Goal: Information Seeking & Learning: Learn about a topic

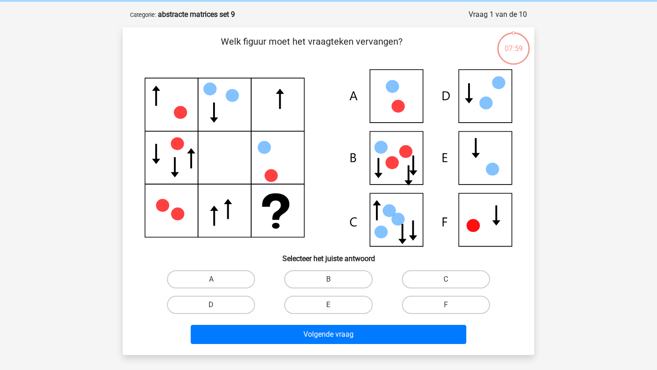
scroll to position [39, 0]
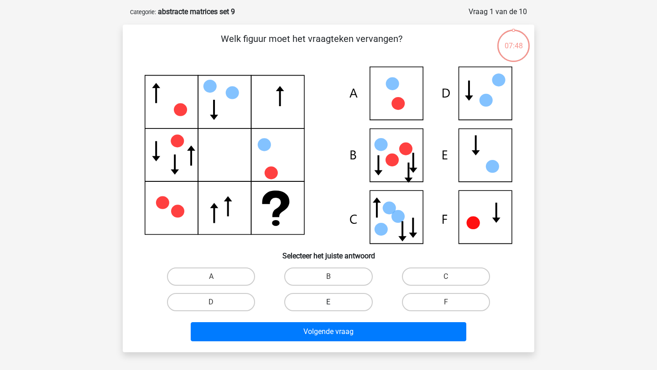
click at [335, 302] on label "E" at bounding box center [328, 302] width 88 height 18
click at [334, 302] on input "E" at bounding box center [331, 305] width 6 height 6
radio input "true"
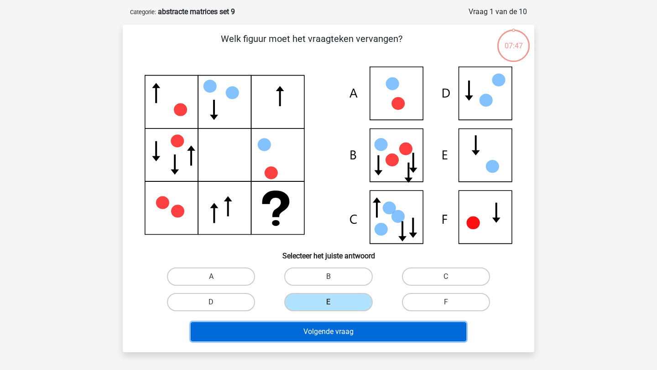
click at [334, 332] on button "Volgende vraag" at bounding box center [329, 331] width 276 height 19
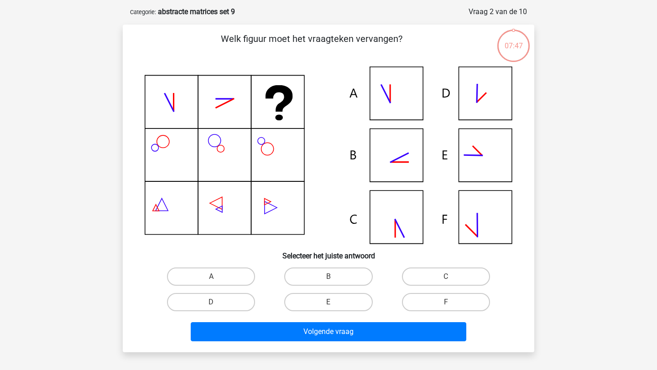
scroll to position [46, 0]
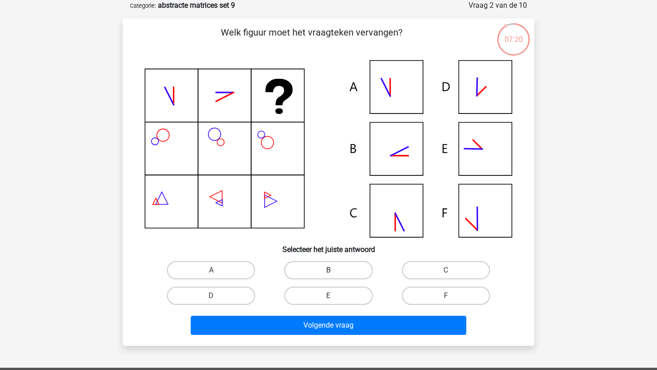
click at [325, 270] on label "B" at bounding box center [328, 270] width 88 height 18
click at [328, 270] on input "B" at bounding box center [331, 273] width 6 height 6
radio input "true"
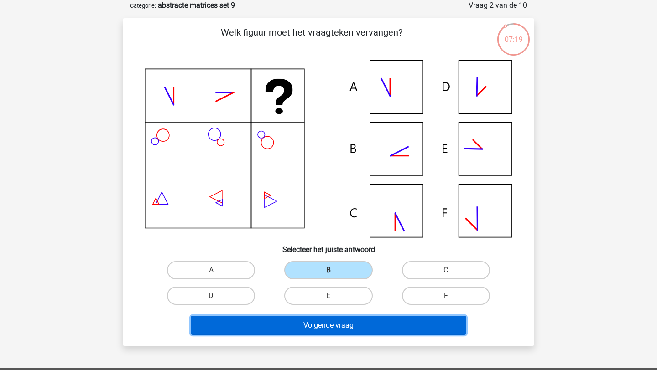
click at [332, 331] on button "Volgende vraag" at bounding box center [329, 325] width 276 height 19
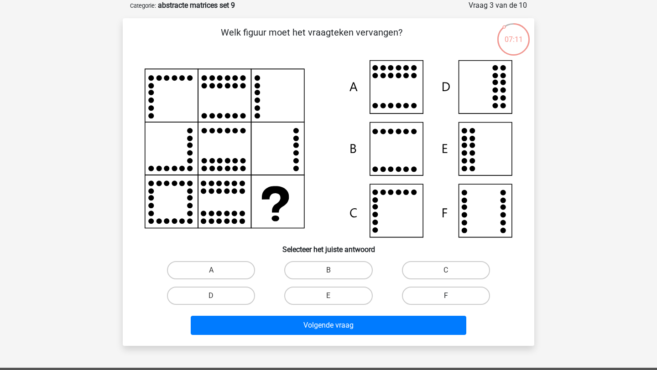
click at [410, 293] on label "F" at bounding box center [446, 296] width 88 height 18
click at [446, 296] on input "F" at bounding box center [449, 299] width 6 height 6
radio input "true"
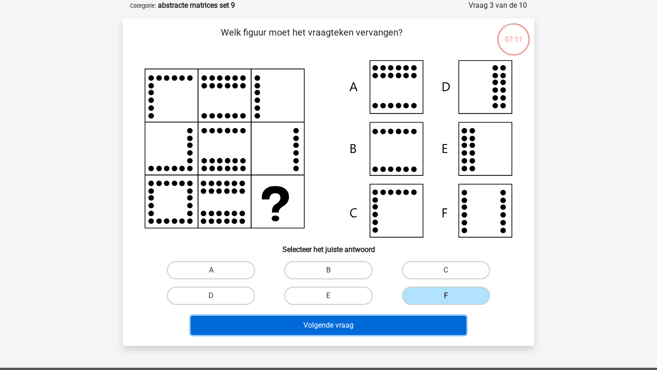
click at [386, 320] on button "Volgende vraag" at bounding box center [329, 325] width 276 height 19
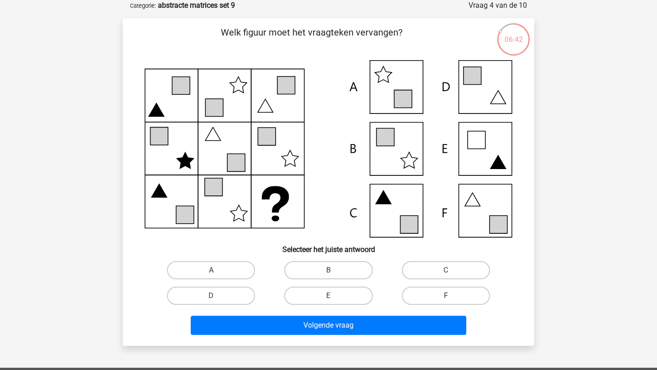
click at [424, 300] on label "F" at bounding box center [446, 296] width 88 height 18
click at [446, 300] on input "F" at bounding box center [449, 299] width 6 height 6
radio input "true"
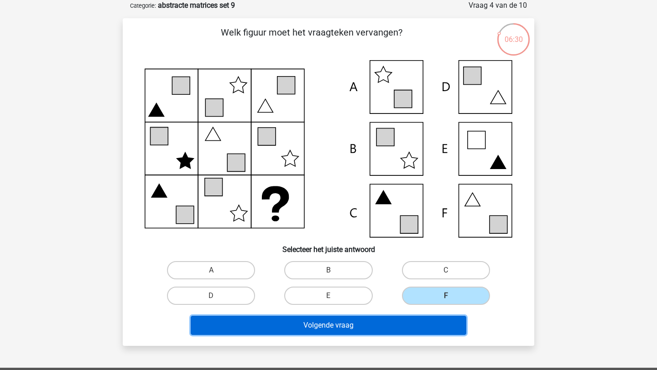
click at [366, 322] on button "Volgende vraag" at bounding box center [329, 325] width 276 height 19
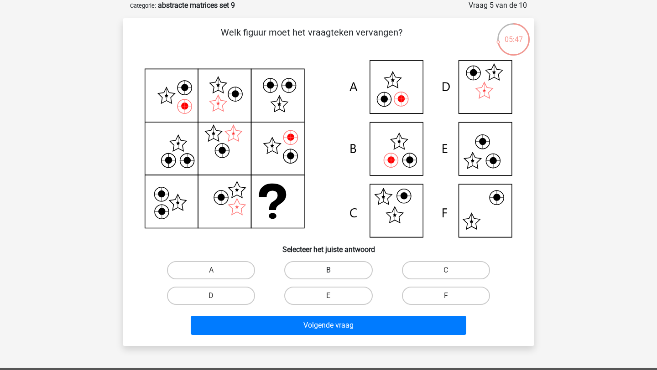
click at [323, 270] on label "B" at bounding box center [328, 270] width 88 height 18
click at [328, 270] on input "B" at bounding box center [331, 273] width 6 height 6
radio input "true"
click at [238, 270] on label "A" at bounding box center [211, 270] width 88 height 18
click at [217, 270] on input "A" at bounding box center [214, 273] width 6 height 6
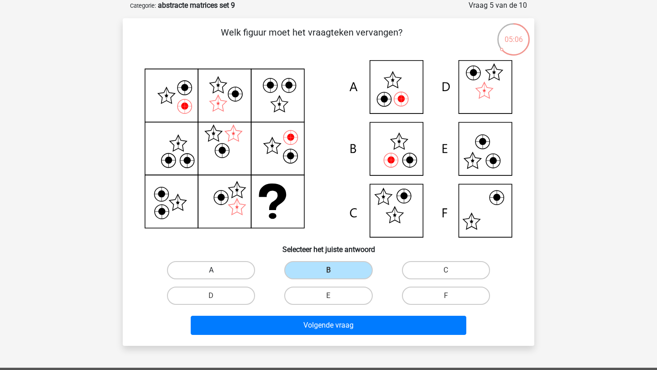
radio input "true"
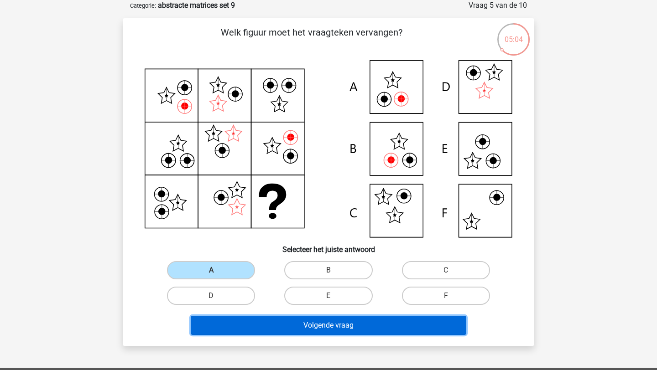
click at [330, 329] on button "Volgende vraag" at bounding box center [329, 325] width 276 height 19
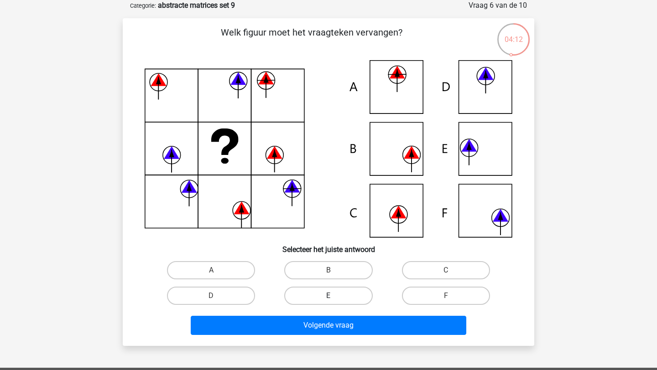
click at [340, 292] on label "E" at bounding box center [328, 296] width 88 height 18
click at [334, 296] on input "E" at bounding box center [331, 299] width 6 height 6
radio input "true"
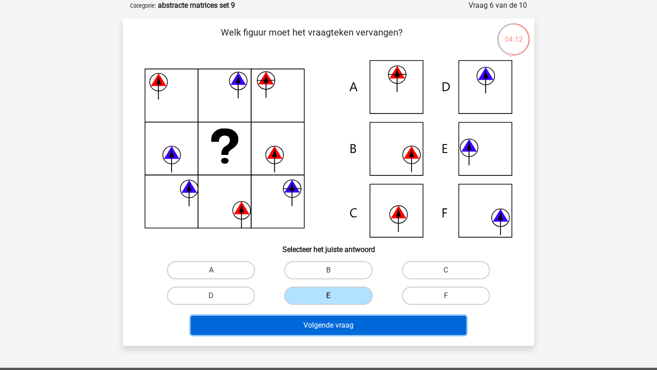
click at [340, 328] on button "Volgende vraag" at bounding box center [329, 325] width 276 height 19
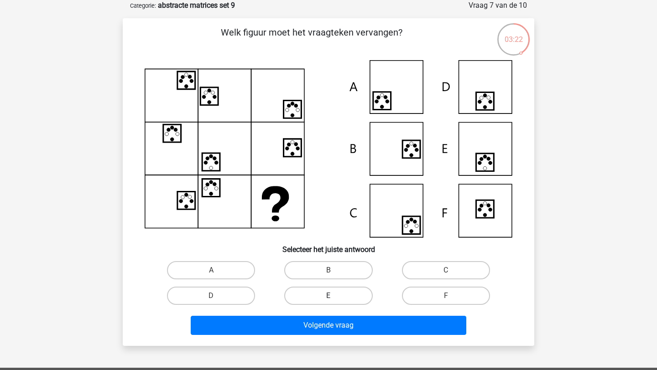
click at [312, 293] on label "E" at bounding box center [328, 296] width 88 height 18
click at [328, 296] on input "E" at bounding box center [331, 299] width 6 height 6
radio input "true"
click at [312, 314] on div "Volgende vraag" at bounding box center [328, 324] width 382 height 30
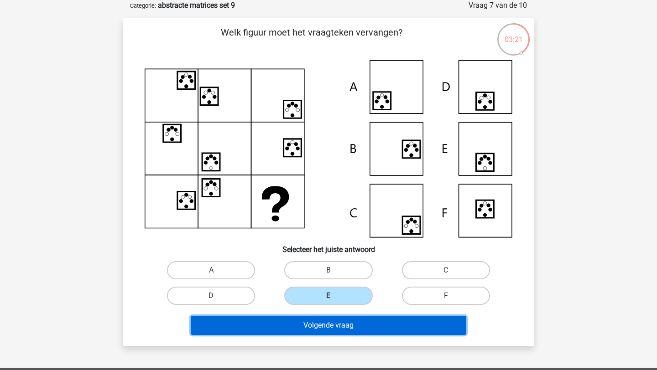
click at [311, 323] on button "Volgende vraag" at bounding box center [329, 325] width 276 height 19
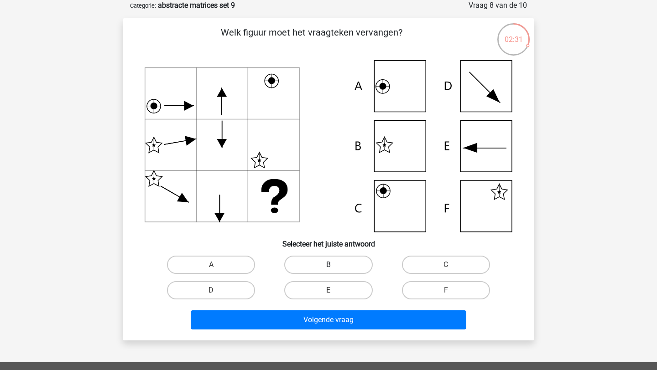
click at [347, 258] on label "B" at bounding box center [328, 265] width 88 height 18
click at [334, 265] on input "B" at bounding box center [331, 268] width 6 height 6
radio input "true"
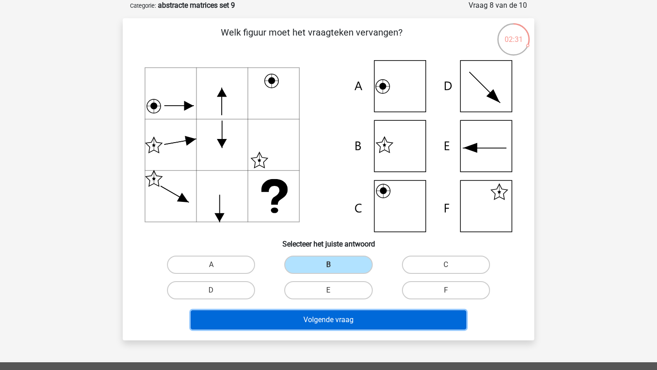
click at [358, 317] on button "Volgende vraag" at bounding box center [329, 320] width 276 height 19
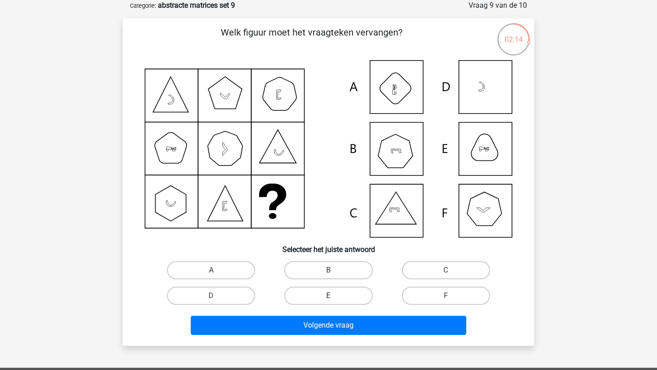
click at [350, 296] on label "E" at bounding box center [328, 296] width 88 height 18
click at [334, 296] on input "E" at bounding box center [331, 299] width 6 height 6
radio input "true"
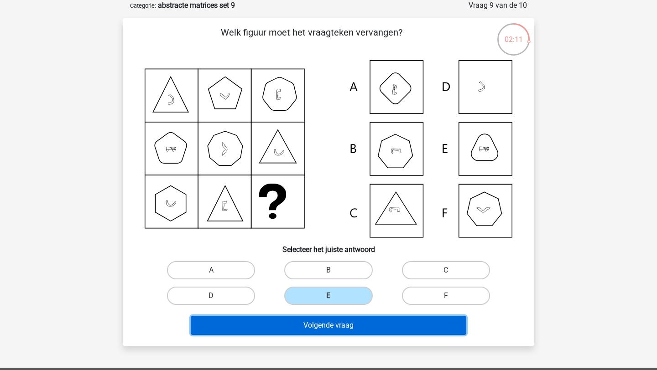
click at [357, 320] on button "Volgende vraag" at bounding box center [329, 325] width 276 height 19
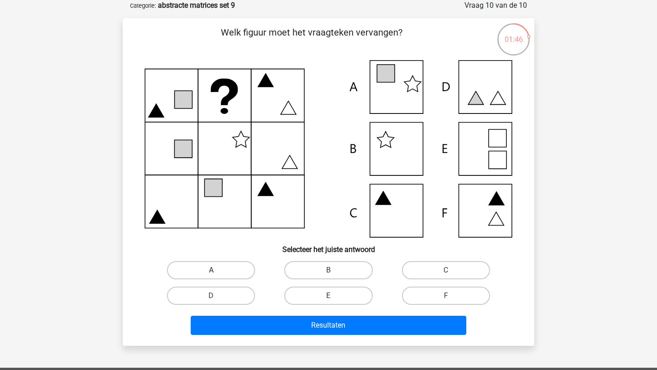
click at [236, 270] on label "A" at bounding box center [211, 270] width 88 height 18
click at [217, 270] on input "A" at bounding box center [214, 273] width 6 height 6
radio input "true"
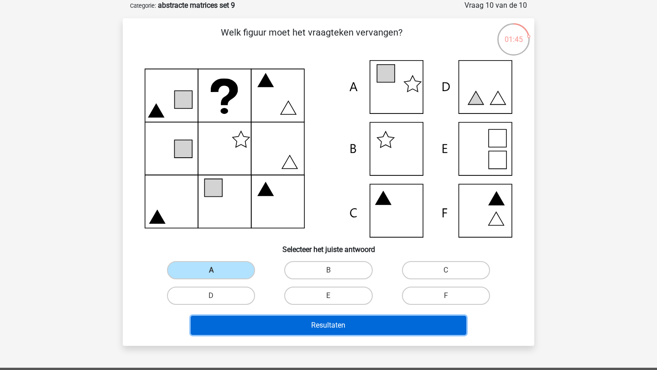
click at [253, 325] on button "Resultaten" at bounding box center [329, 325] width 276 height 19
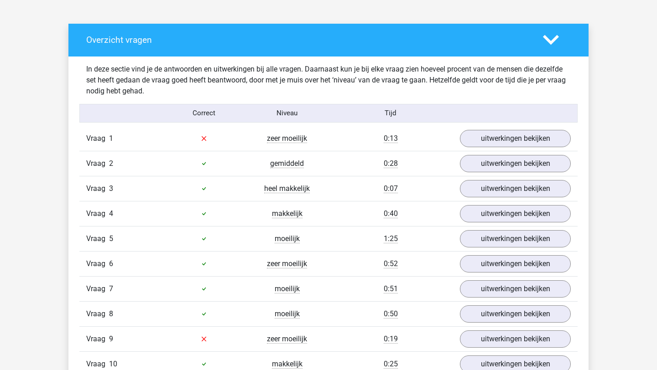
scroll to position [488, 0]
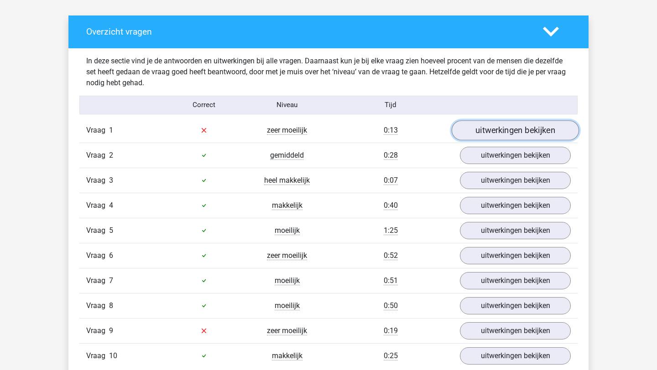
click at [477, 125] on link "uitwerkingen bekijken" at bounding box center [515, 130] width 127 height 20
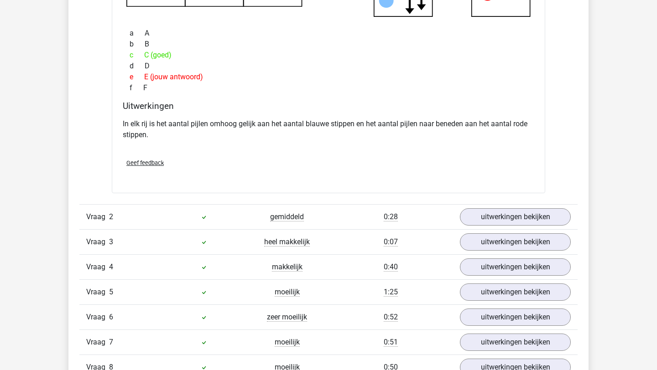
scroll to position [840, 0]
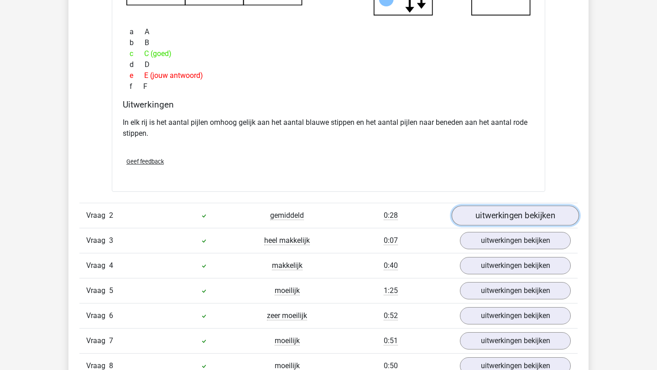
click at [509, 214] on link "uitwerkingen bekijken" at bounding box center [515, 216] width 127 height 20
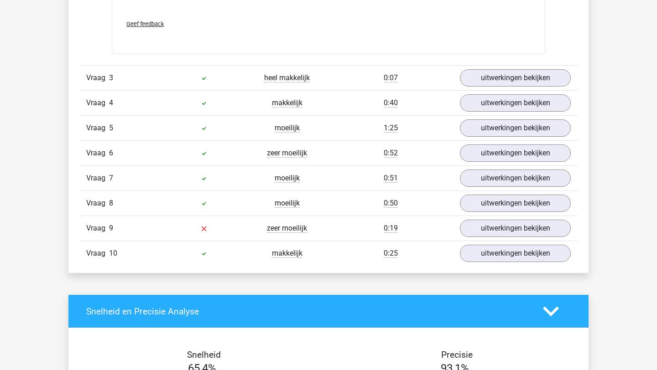
scroll to position [1433, 0]
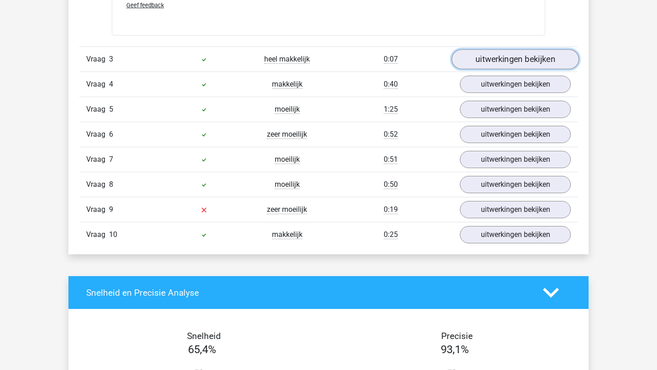
click at [483, 62] on link "uitwerkingen bekijken" at bounding box center [515, 59] width 127 height 20
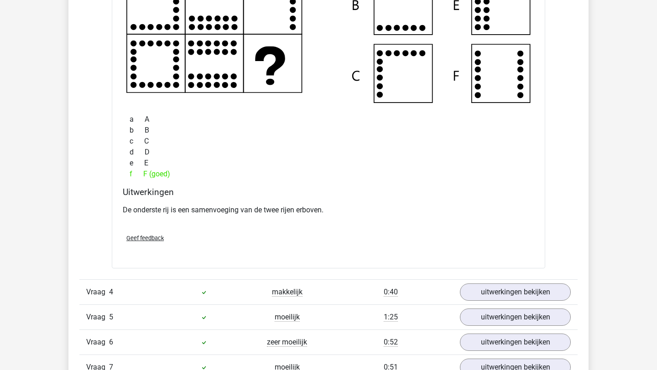
scroll to position [1718, 0]
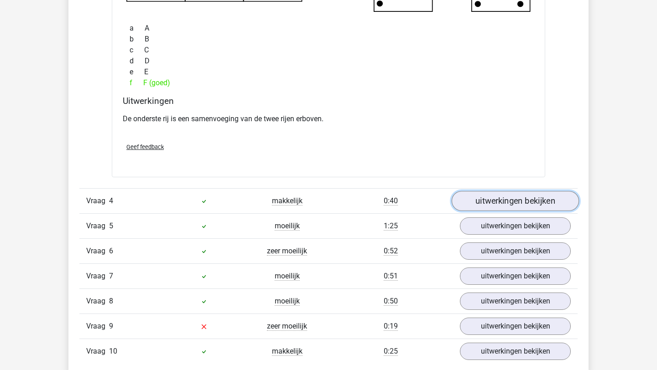
click at [480, 207] on link "uitwerkingen bekijken" at bounding box center [515, 202] width 127 height 20
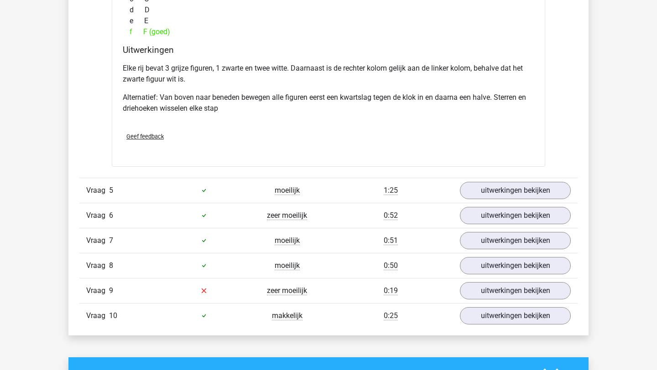
scroll to position [2217, 0]
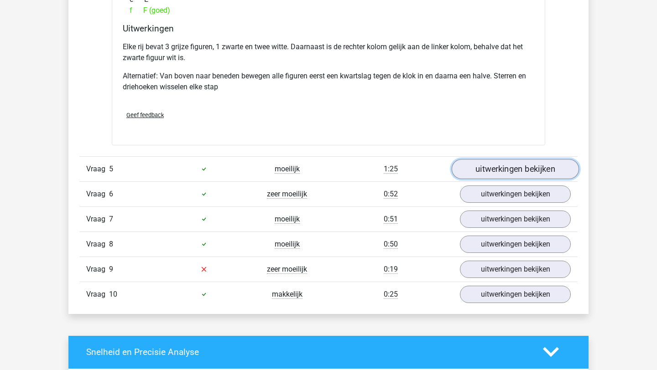
click at [503, 175] on link "uitwerkingen bekijken" at bounding box center [515, 169] width 127 height 20
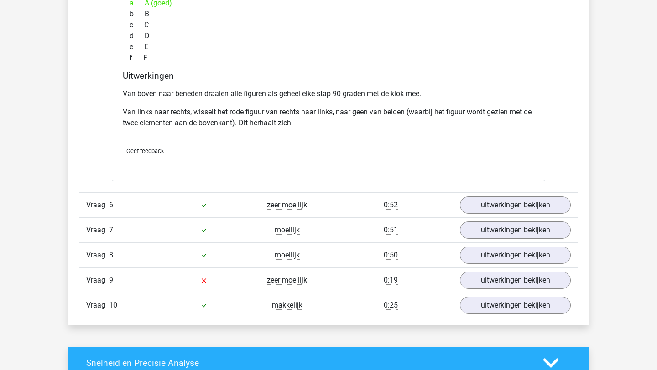
scroll to position [2640, 0]
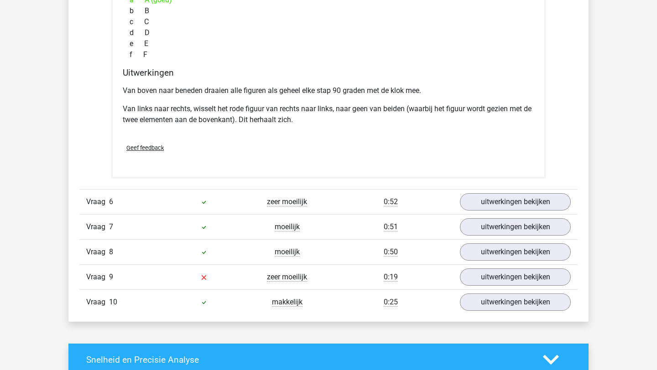
click at [530, 212] on div "Vraag 6 zeer moeilijk 0:52 uitwerkingen bekijken" at bounding box center [328, 201] width 498 height 25
click at [529, 206] on link "uitwerkingen bekijken" at bounding box center [515, 202] width 127 height 20
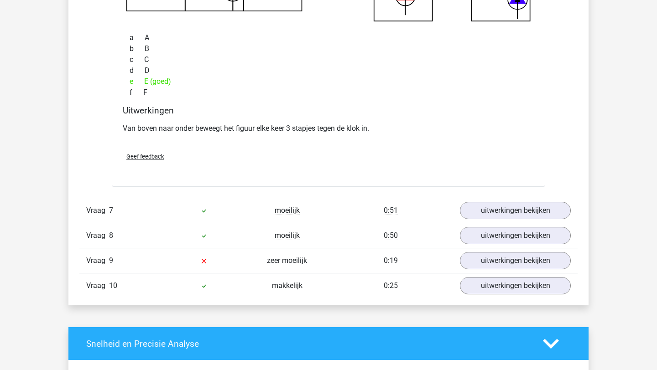
scroll to position [3058, 0]
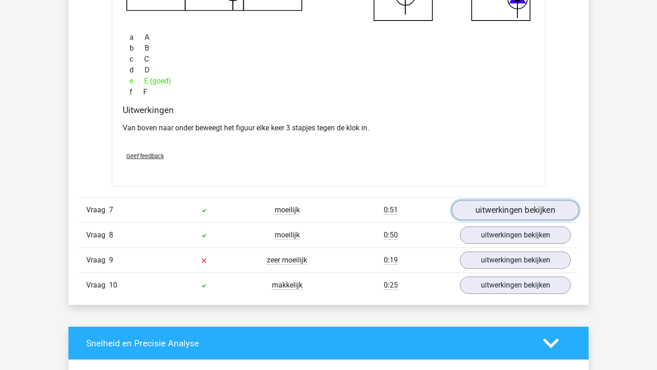
click at [524, 207] on link "uitwerkingen bekijken" at bounding box center [515, 210] width 127 height 20
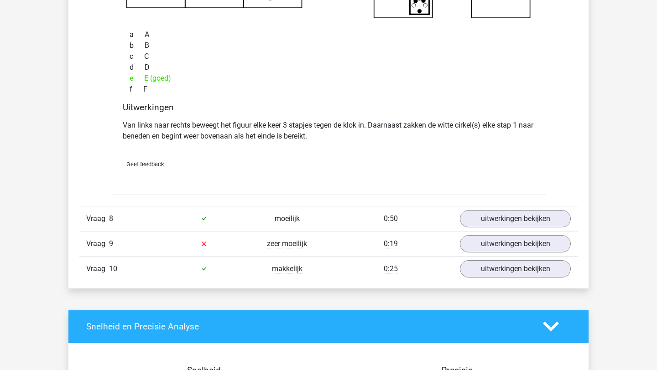
scroll to position [3496, 0]
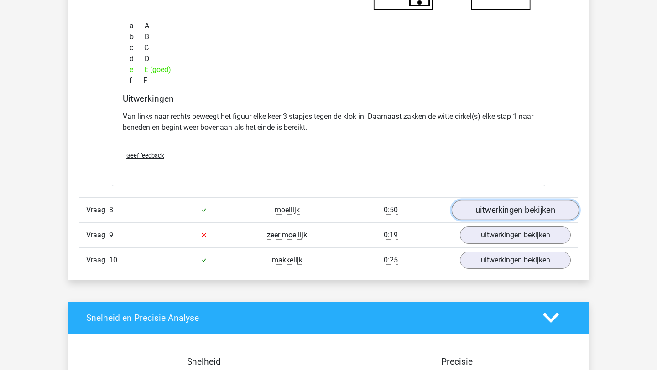
click at [524, 208] on link "uitwerkingen bekijken" at bounding box center [515, 210] width 127 height 20
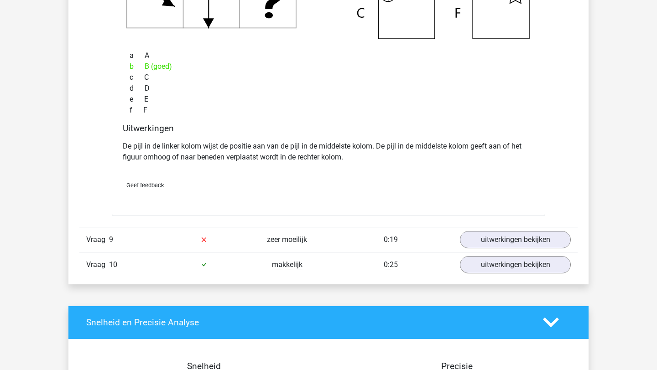
scroll to position [3901, 0]
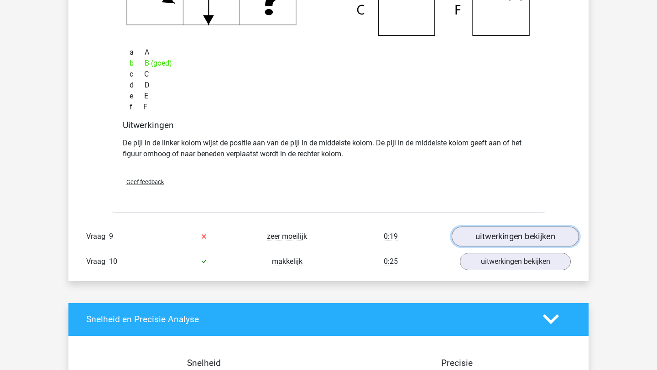
click at [484, 234] on link "uitwerkingen bekijken" at bounding box center [515, 237] width 127 height 20
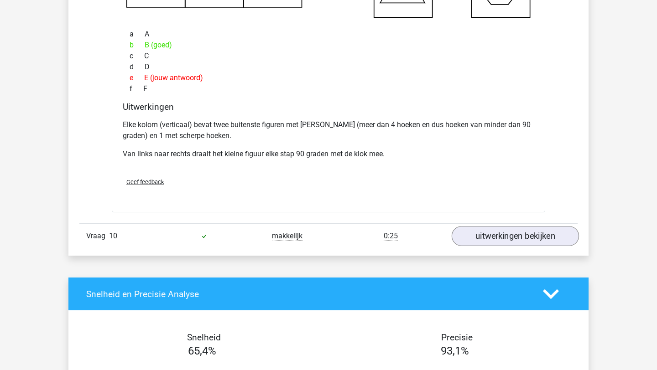
scroll to position [4374, 0]
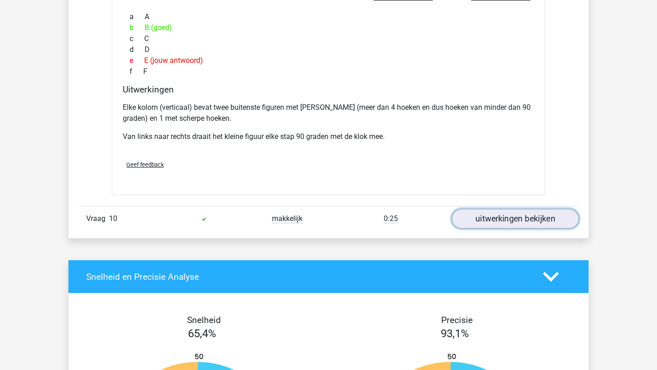
click at [479, 225] on link "uitwerkingen bekijken" at bounding box center [515, 219] width 127 height 20
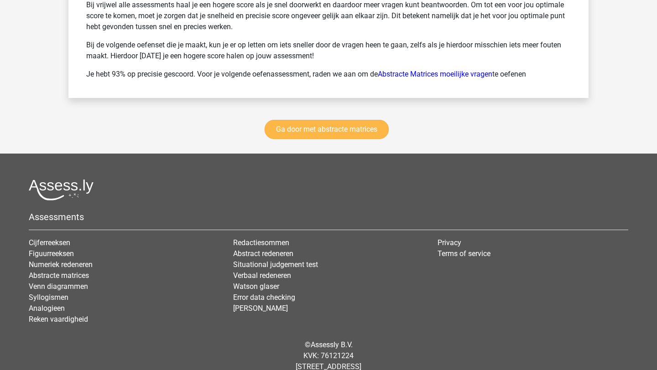
scroll to position [5464, 0]
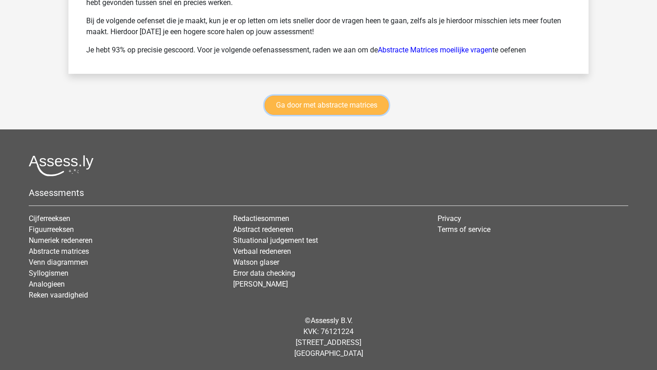
click at [351, 109] on link "Ga door met abstracte matrices" at bounding box center [327, 105] width 124 height 19
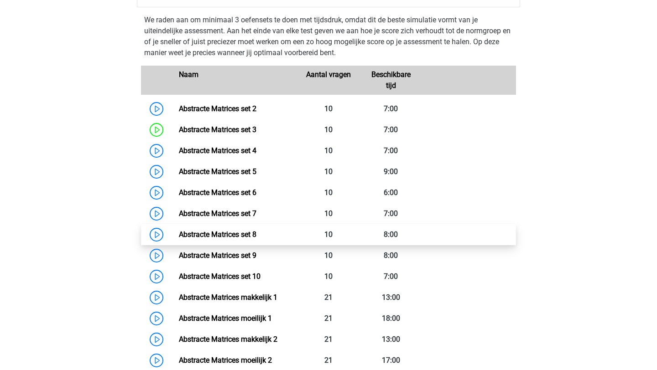
scroll to position [430, 0]
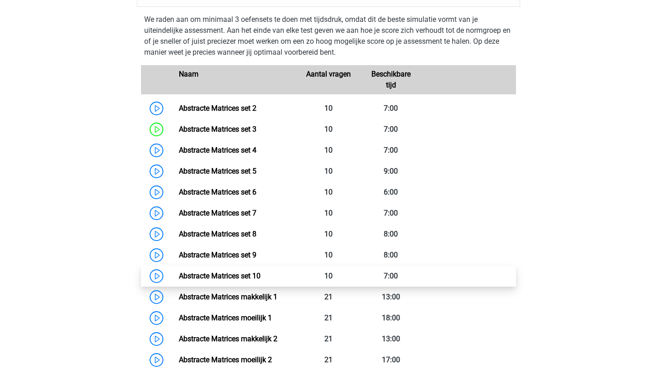
click at [179, 280] on link "Abstracte Matrices set 10" at bounding box center [220, 276] width 82 height 9
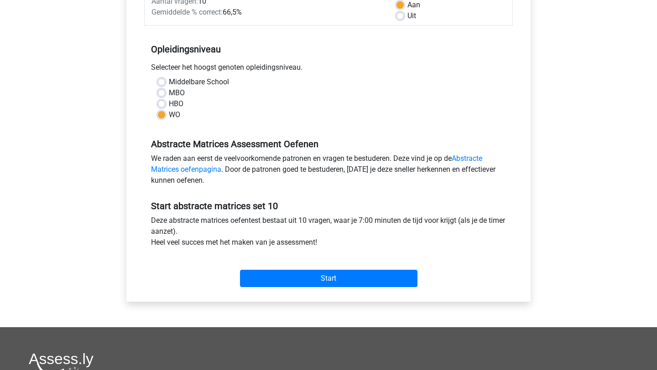
scroll to position [155, 0]
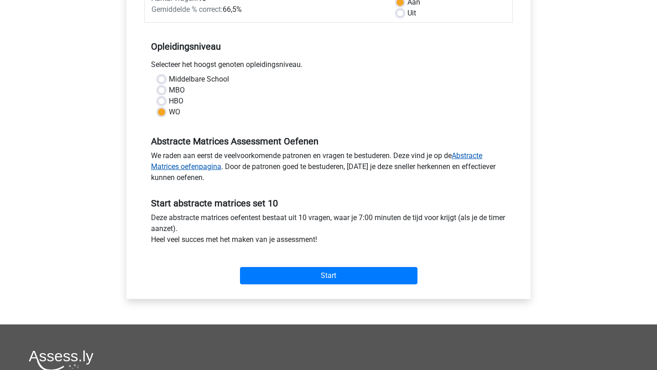
click at [197, 169] on link "Abstracte Matrices oefenpagina" at bounding box center [316, 161] width 331 height 20
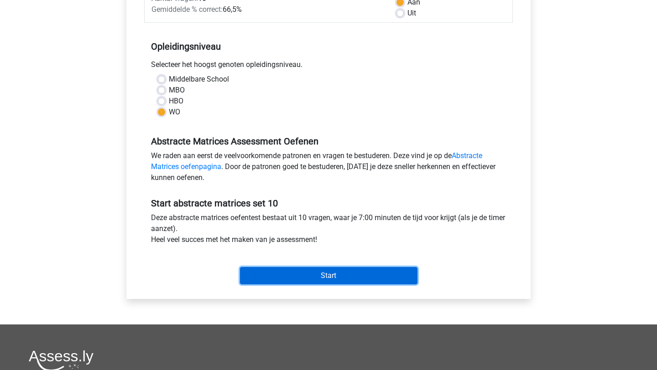
click at [301, 280] on input "Start" at bounding box center [328, 275] width 177 height 17
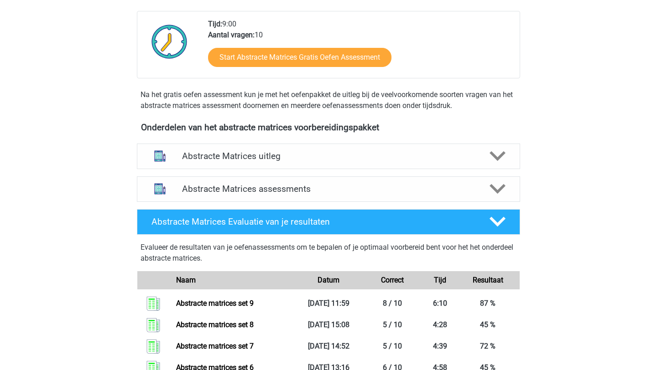
scroll to position [259, 0]
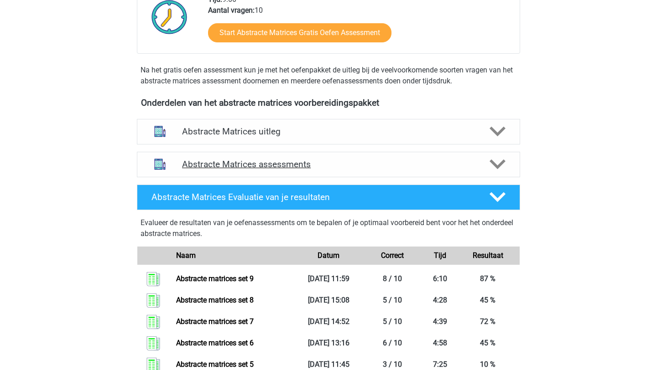
click at [499, 162] on icon at bounding box center [497, 164] width 16 height 16
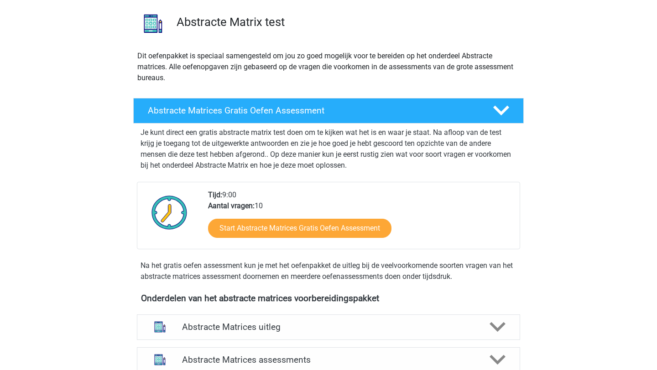
scroll to position [108, 0]
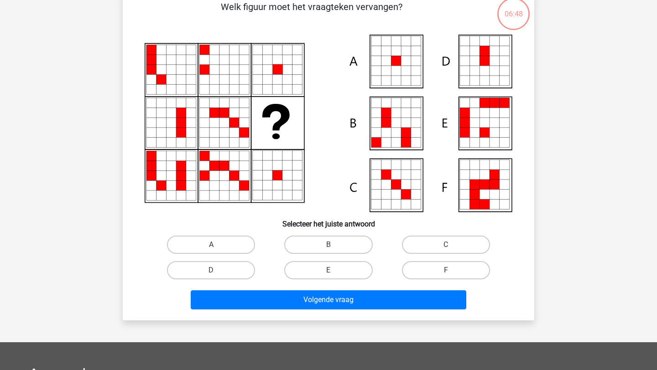
scroll to position [85, 0]
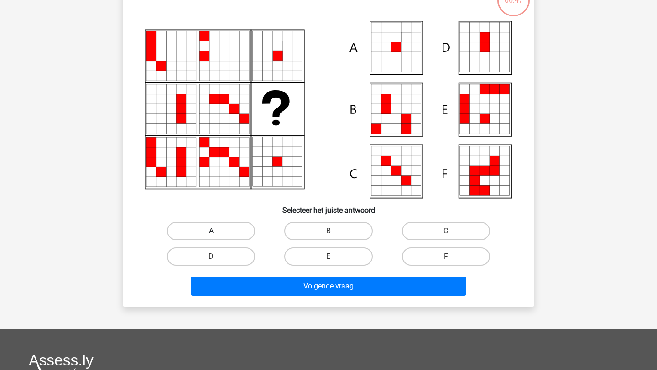
click at [203, 238] on label "A" at bounding box center [211, 231] width 88 height 18
click at [211, 237] on input "A" at bounding box center [214, 234] width 6 height 6
radio input "true"
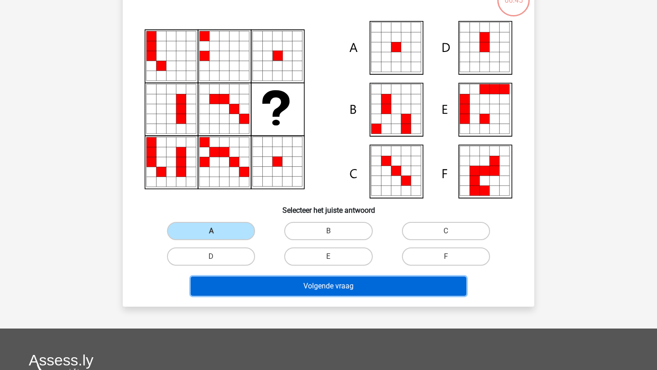
click at [281, 288] on button "Volgende vraag" at bounding box center [329, 286] width 276 height 19
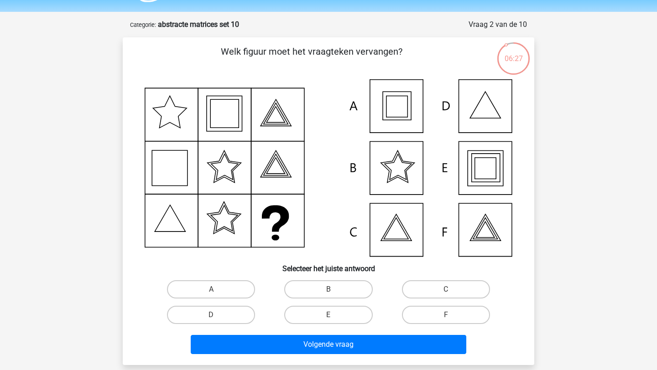
scroll to position [58, 0]
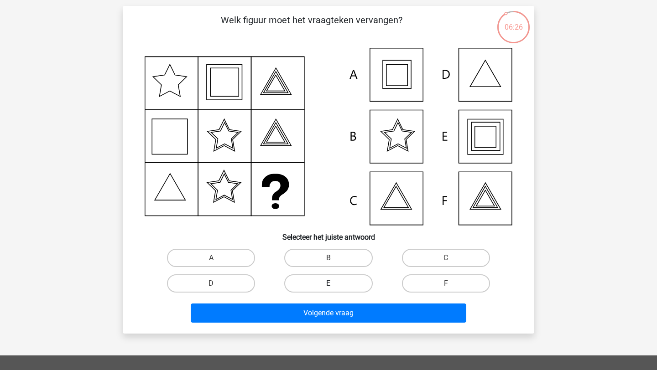
click at [311, 283] on label "E" at bounding box center [328, 284] width 88 height 18
click at [328, 284] on input "E" at bounding box center [331, 287] width 6 height 6
radio input "true"
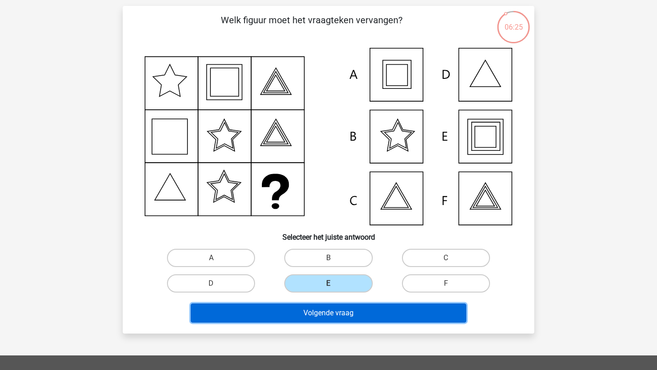
click at [320, 311] on button "Volgende vraag" at bounding box center [329, 313] width 276 height 19
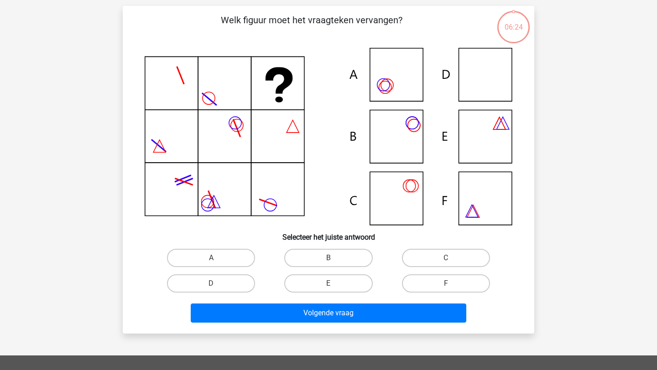
scroll to position [46, 0]
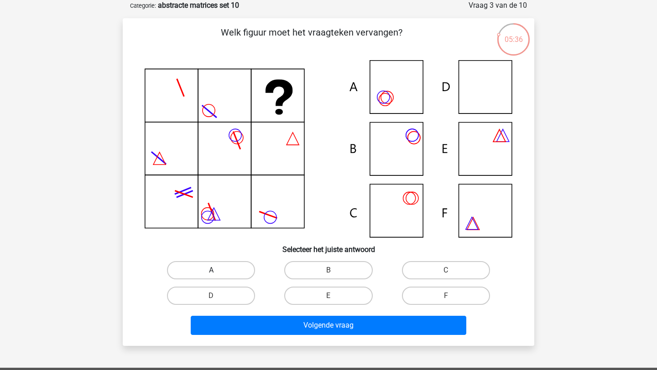
click at [229, 271] on label "A" at bounding box center [211, 270] width 88 height 18
click at [217, 271] on input "A" at bounding box center [214, 273] width 6 height 6
radio input "true"
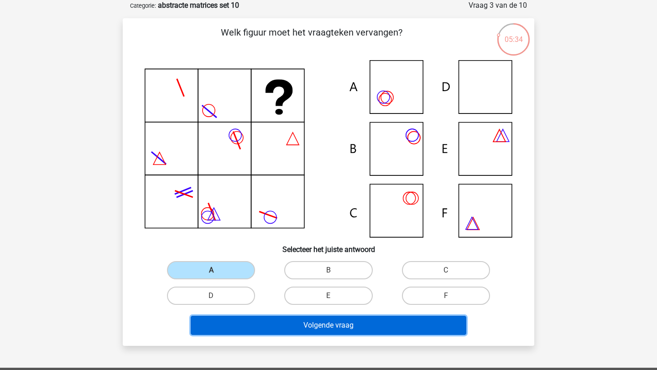
click at [309, 328] on button "Volgende vraag" at bounding box center [329, 325] width 276 height 19
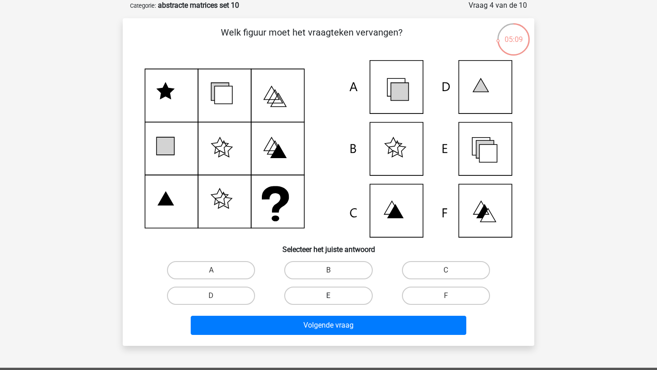
click at [365, 297] on label "E" at bounding box center [328, 296] width 88 height 18
click at [334, 297] on input "E" at bounding box center [331, 299] width 6 height 6
radio input "true"
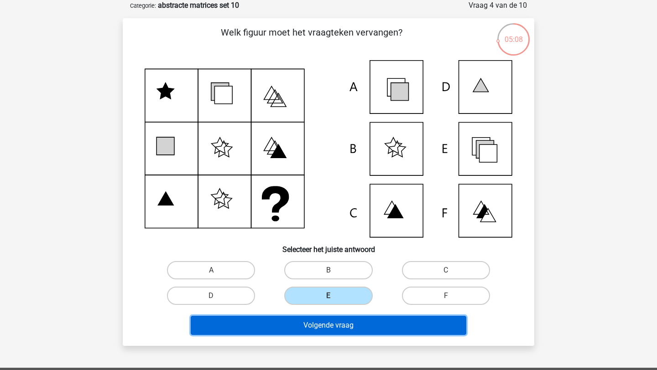
click at [396, 320] on button "Volgende vraag" at bounding box center [329, 325] width 276 height 19
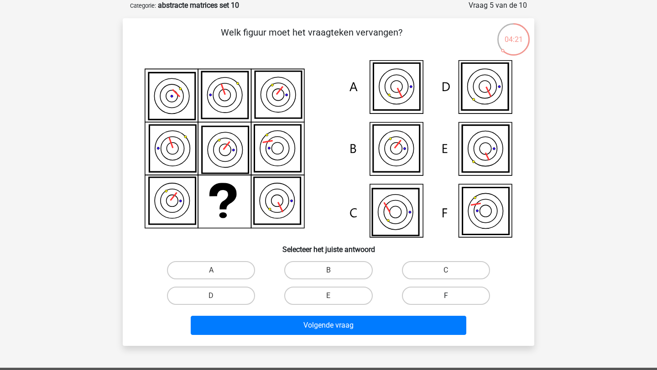
click at [425, 296] on label "F" at bounding box center [446, 296] width 88 height 18
click at [446, 296] on input "F" at bounding box center [449, 299] width 6 height 6
radio input "true"
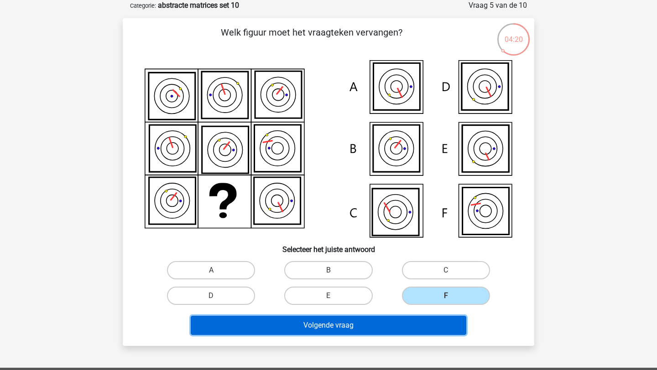
click at [408, 324] on button "Volgende vraag" at bounding box center [329, 325] width 276 height 19
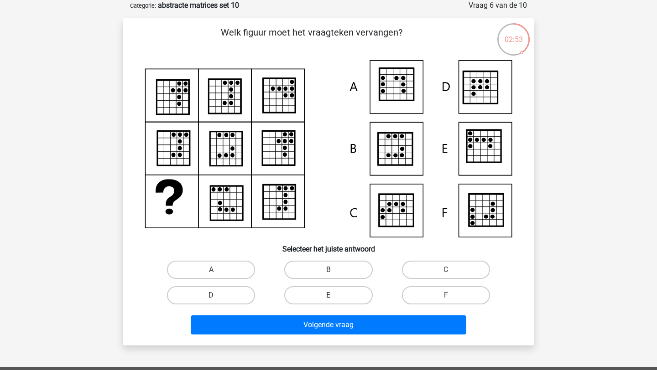
click at [326, 291] on label "E" at bounding box center [328, 295] width 88 height 18
click at [328, 296] on input "E" at bounding box center [331, 299] width 6 height 6
radio input "true"
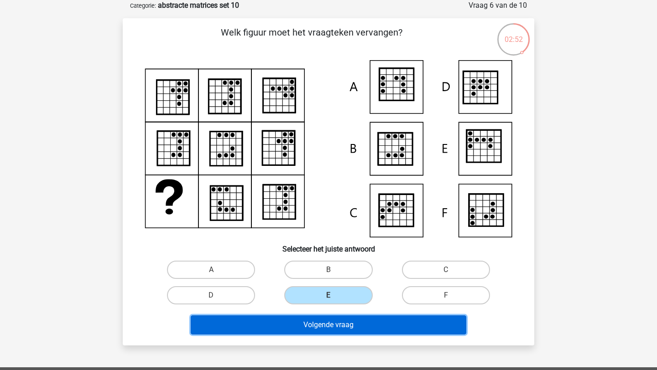
click at [349, 326] on button "Volgende vraag" at bounding box center [329, 325] width 276 height 19
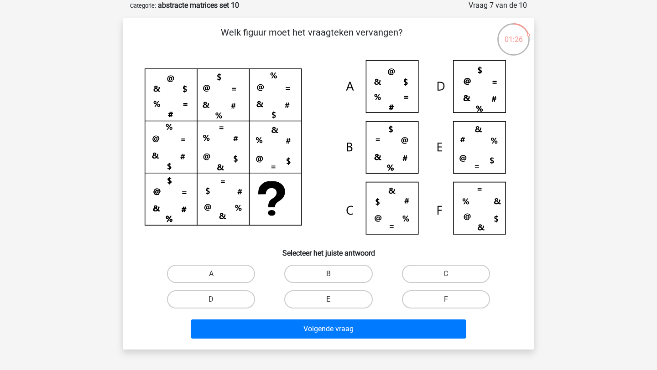
click at [456, 269] on label "C" at bounding box center [446, 274] width 88 height 18
click at [452, 274] on input "C" at bounding box center [449, 277] width 6 height 6
radio input "true"
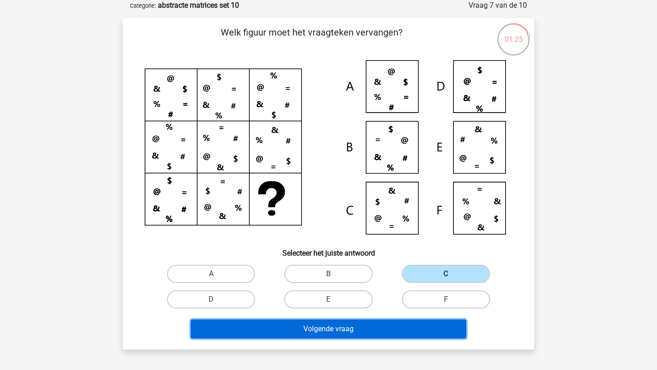
click at [417, 327] on button "Volgende vraag" at bounding box center [329, 329] width 276 height 19
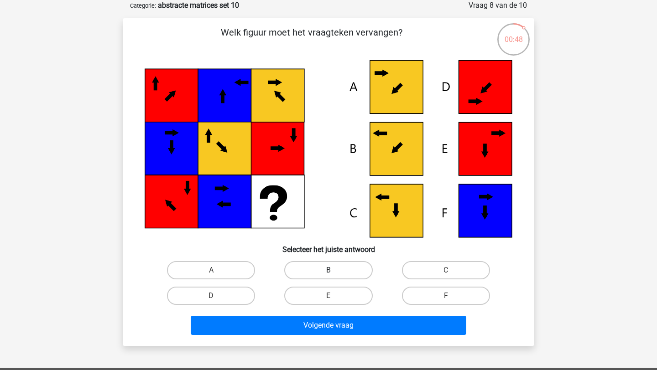
click at [351, 271] on label "B" at bounding box center [328, 270] width 88 height 18
click at [334, 271] on input "B" at bounding box center [331, 273] width 6 height 6
radio input "true"
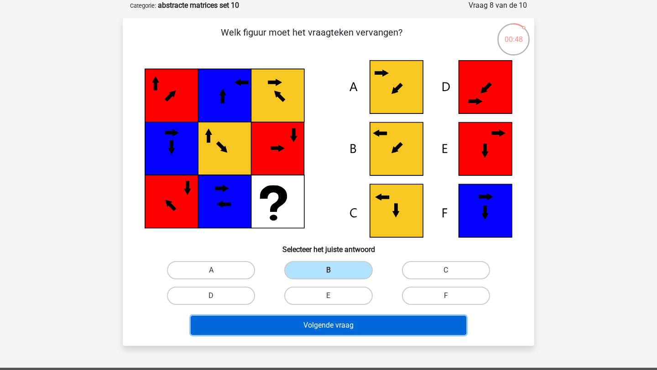
click at [359, 321] on button "Volgende vraag" at bounding box center [329, 325] width 276 height 19
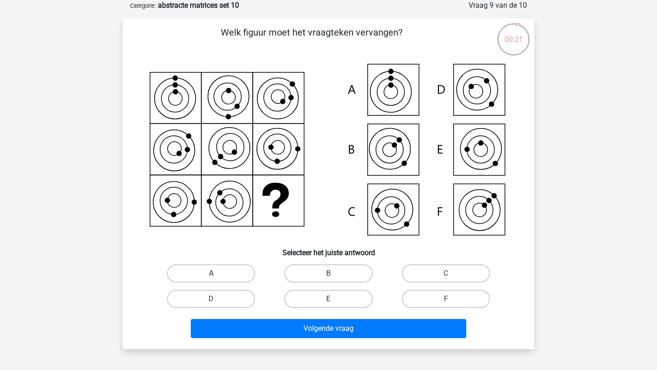
click at [239, 275] on label "A" at bounding box center [211, 274] width 88 height 18
click at [217, 275] on input "A" at bounding box center [214, 277] width 6 height 6
radio input "true"
click at [256, 310] on div "D" at bounding box center [210, 299] width 117 height 26
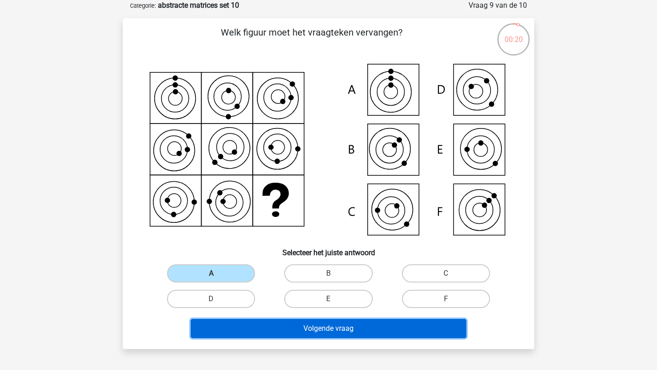
click at [256, 320] on button "Volgende vraag" at bounding box center [329, 328] width 276 height 19
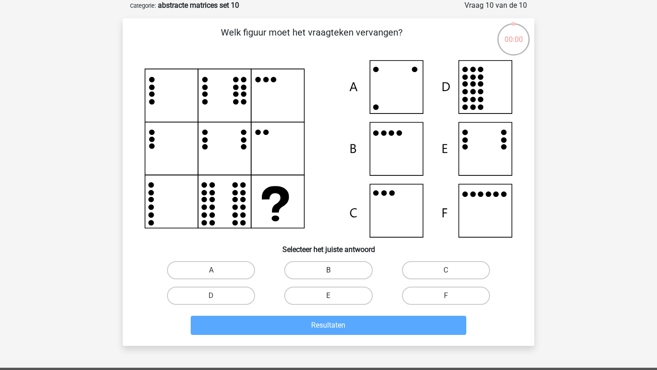
click at [343, 270] on label "B" at bounding box center [328, 270] width 88 height 18
click at [334, 270] on input "B" at bounding box center [331, 273] width 6 height 6
radio input "true"
click at [347, 315] on div "Resultaten" at bounding box center [328, 324] width 382 height 30
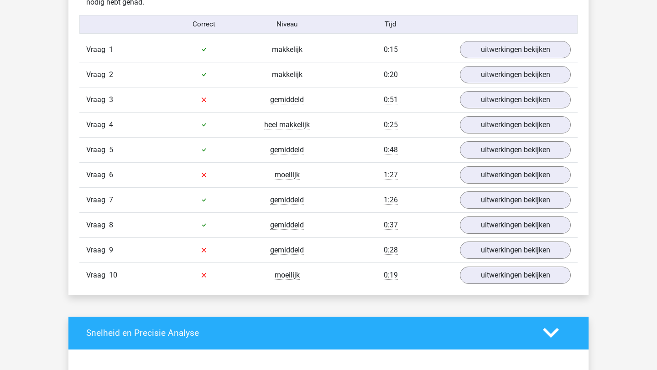
scroll to position [569, 0]
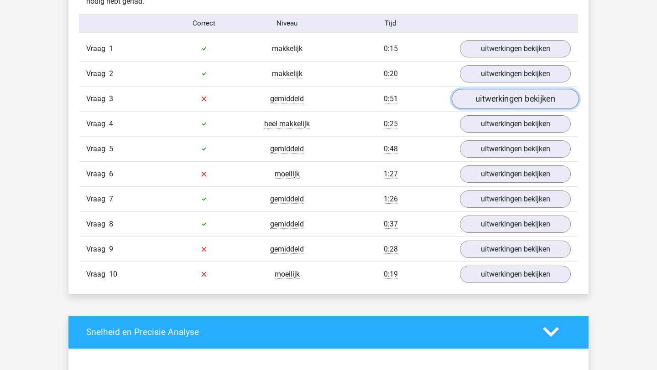
click at [477, 98] on link "uitwerkingen bekijken" at bounding box center [515, 99] width 127 height 20
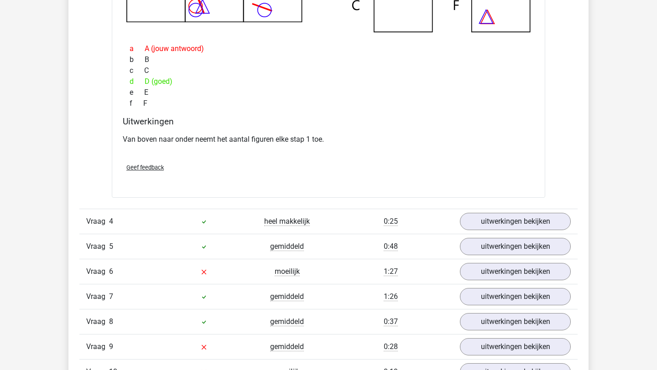
scroll to position [881, 0]
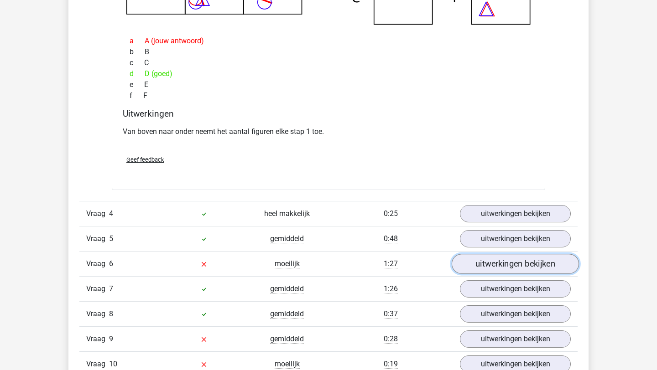
click at [492, 273] on link "uitwerkingen bekijken" at bounding box center [515, 264] width 127 height 20
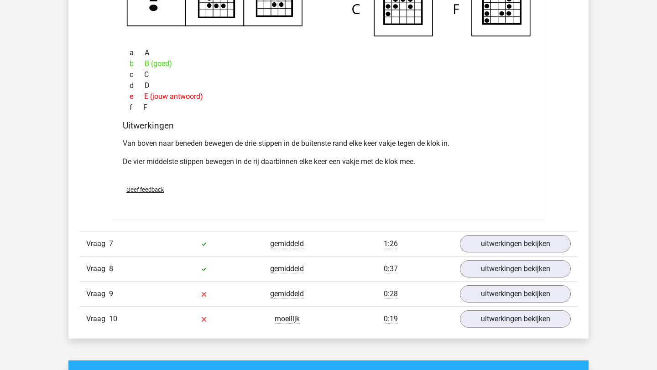
scroll to position [1352, 0]
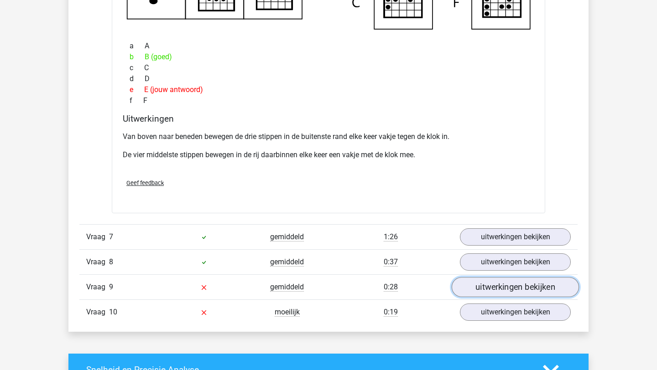
click at [485, 285] on link "uitwerkingen bekijken" at bounding box center [515, 287] width 127 height 20
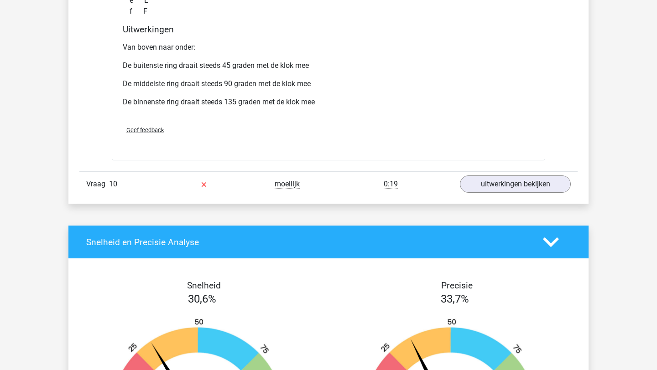
scroll to position [1947, 0]
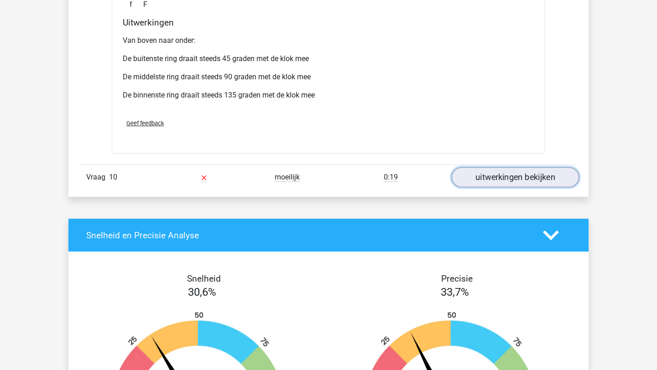
click at [516, 177] on link "uitwerkingen bekijken" at bounding box center [515, 177] width 127 height 20
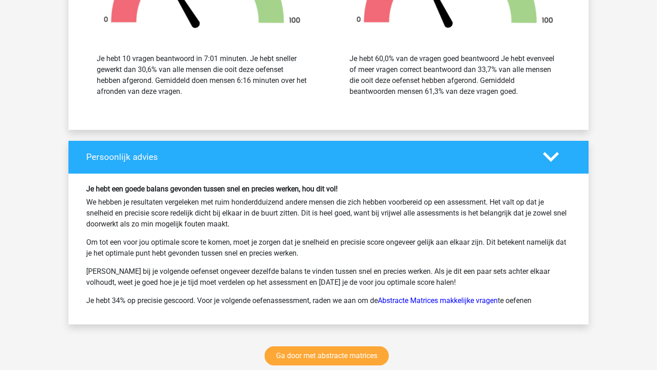
scroll to position [2768, 0]
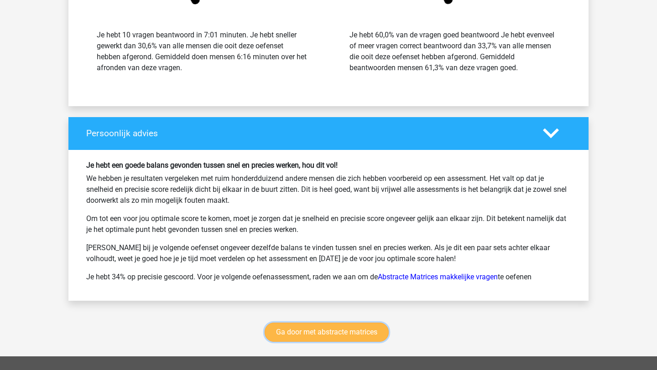
click at [323, 336] on link "Ga door met abstracte matrices" at bounding box center [327, 332] width 124 height 19
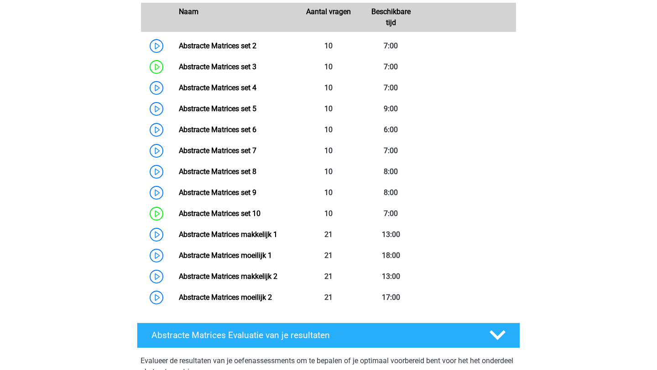
scroll to position [493, 0]
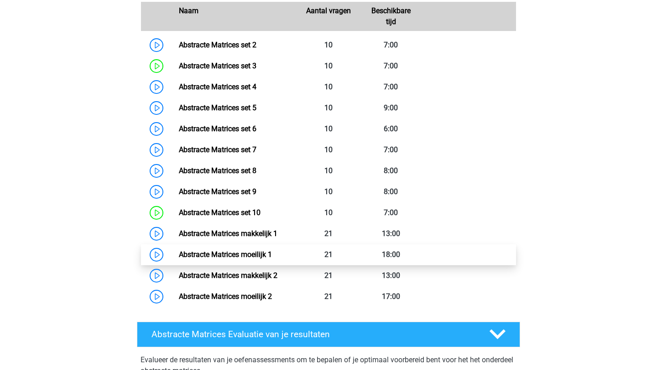
click at [206, 256] on link "Abstracte Matrices moeilijk 1" at bounding box center [225, 254] width 93 height 9
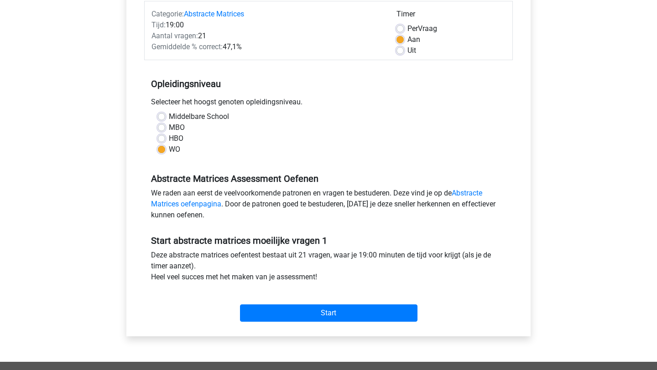
scroll to position [119, 0]
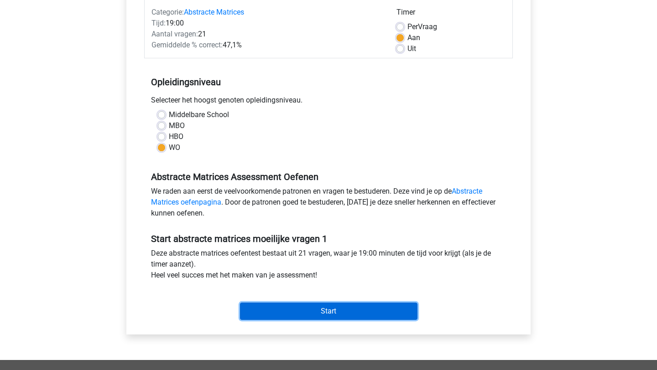
click at [280, 307] on input "Start" at bounding box center [328, 311] width 177 height 17
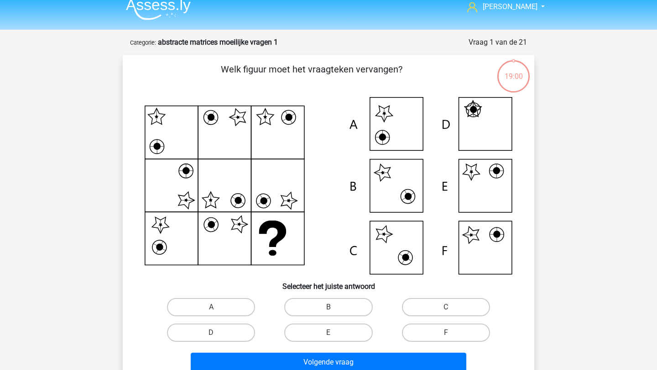
scroll to position [11, 0]
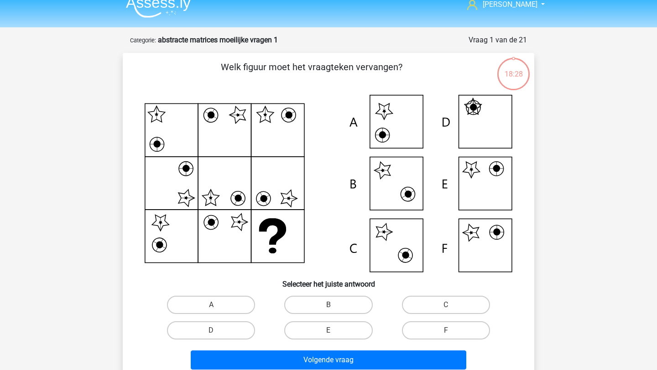
click at [329, 331] on input "E" at bounding box center [331, 334] width 6 height 6
radio input "true"
click at [334, 329] on label "E" at bounding box center [328, 331] width 88 height 18
click at [334, 331] on input "E" at bounding box center [331, 334] width 6 height 6
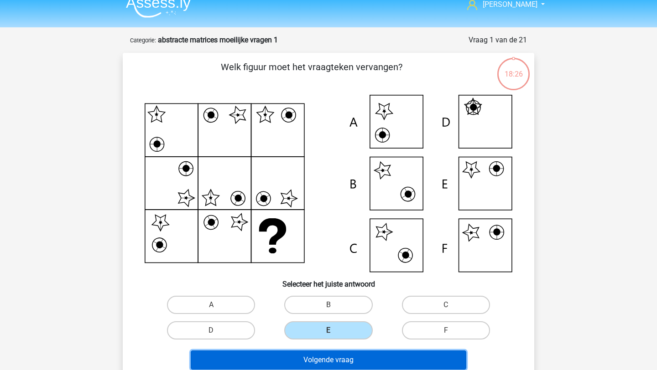
click at [339, 356] on button "Volgende vraag" at bounding box center [329, 360] width 276 height 19
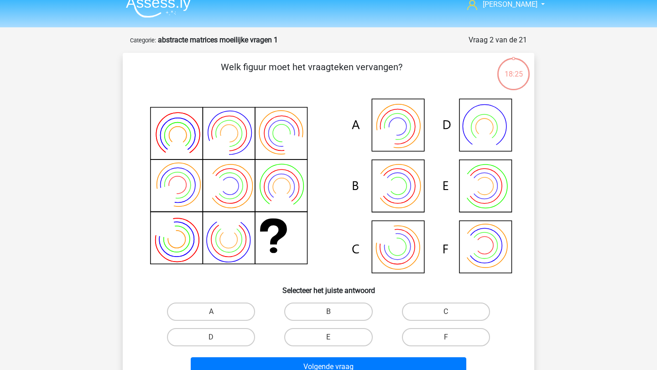
scroll to position [46, 0]
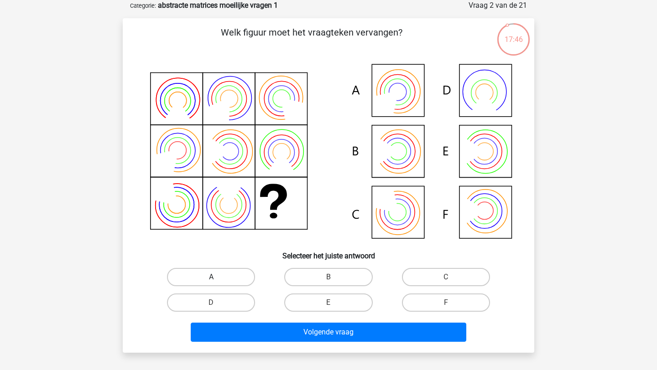
click at [225, 275] on label "A" at bounding box center [211, 277] width 88 height 18
click at [217, 277] on input "A" at bounding box center [214, 280] width 6 height 6
radio input "true"
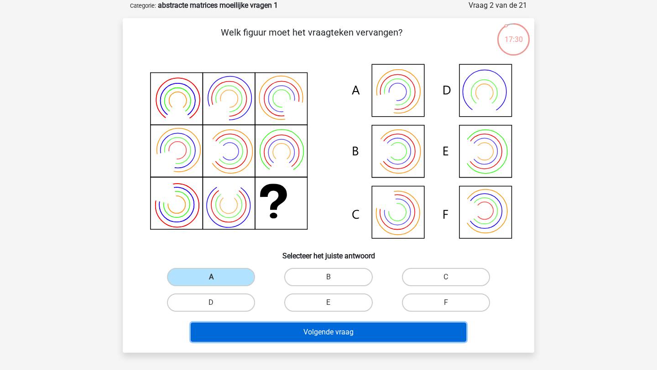
click at [320, 339] on button "Volgende vraag" at bounding box center [329, 332] width 276 height 19
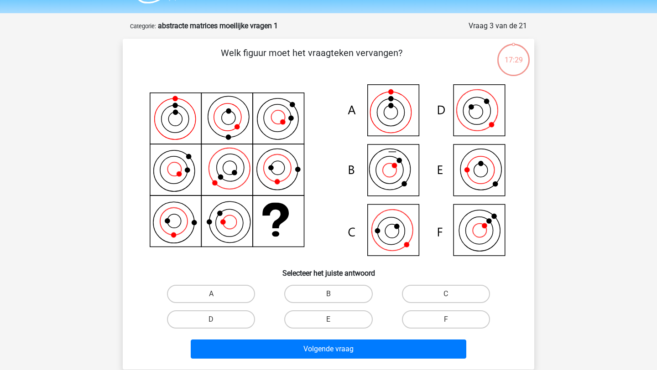
scroll to position [9, 0]
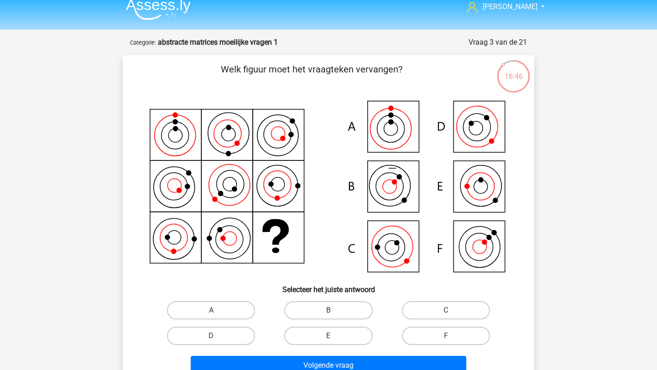
click at [447, 317] on input "C" at bounding box center [449, 314] width 6 height 6
radio input "true"
click at [226, 341] on label "D" at bounding box center [211, 336] width 88 height 18
click at [217, 341] on input "D" at bounding box center [214, 339] width 6 height 6
radio input "true"
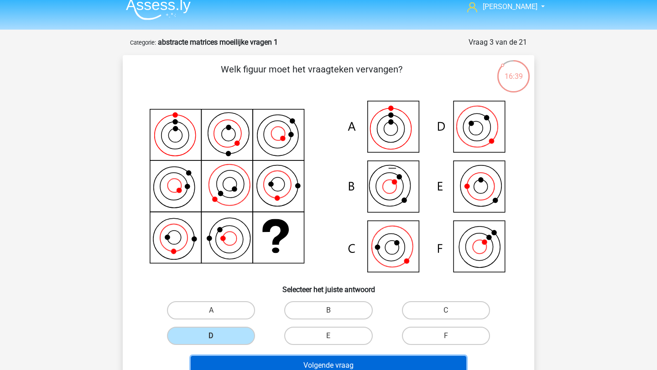
click at [258, 368] on button "Volgende vraag" at bounding box center [329, 365] width 276 height 19
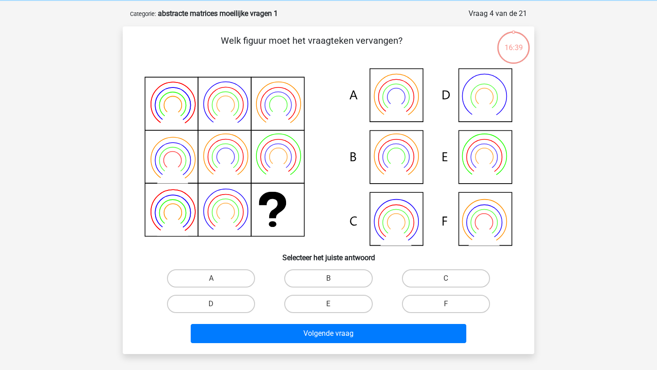
scroll to position [46, 0]
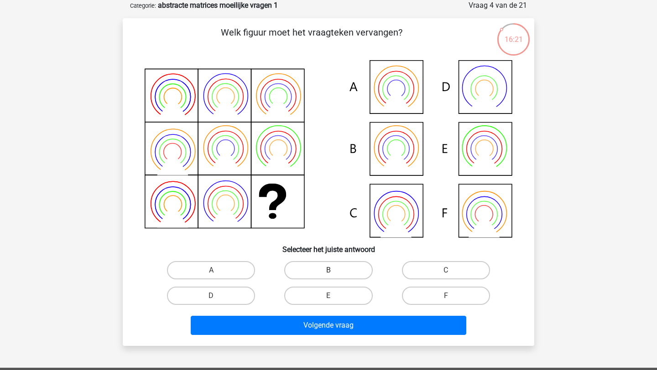
click at [345, 267] on label "B" at bounding box center [328, 270] width 88 height 18
click at [334, 270] on input "B" at bounding box center [331, 273] width 6 height 6
radio input "true"
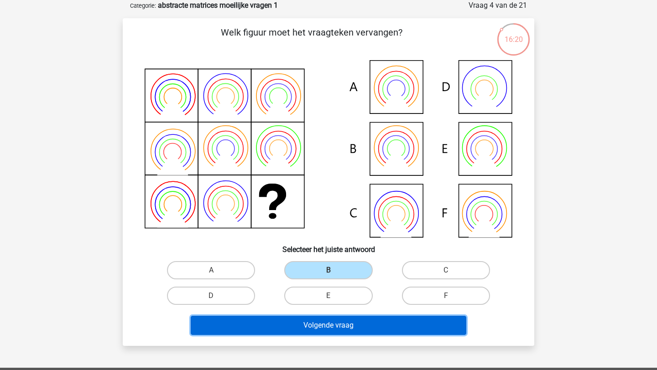
click at [365, 327] on button "Volgende vraag" at bounding box center [329, 325] width 276 height 19
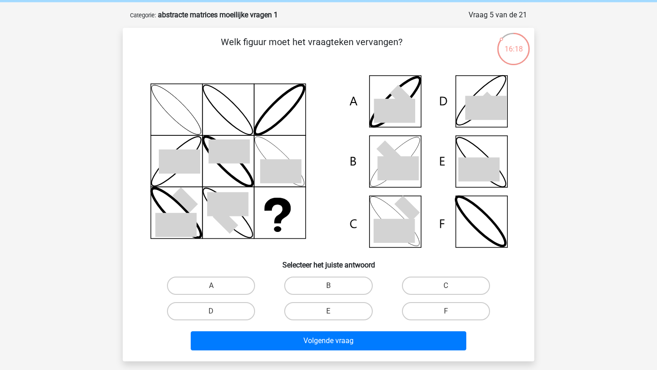
scroll to position [35, 0]
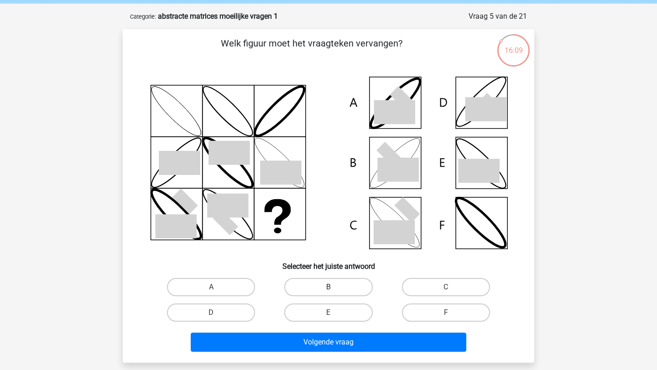
click at [336, 286] on label "B" at bounding box center [328, 287] width 88 height 18
click at [334, 287] on input "B" at bounding box center [331, 290] width 6 height 6
radio input "true"
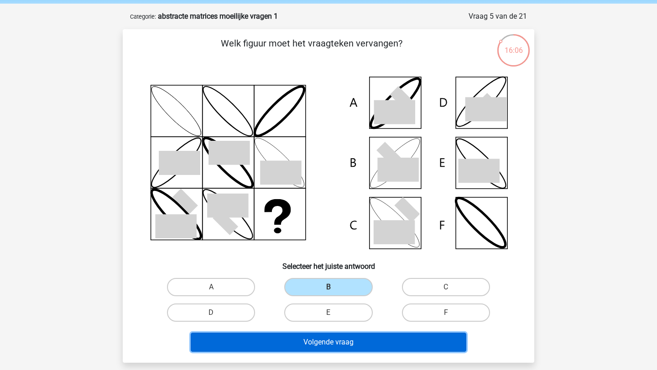
click at [382, 345] on button "Volgende vraag" at bounding box center [329, 342] width 276 height 19
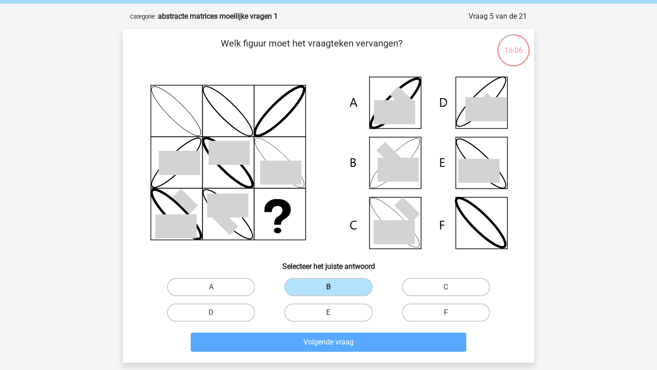
scroll to position [46, 0]
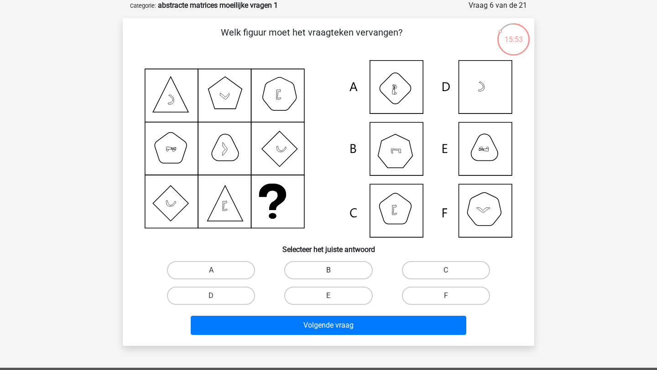
click at [357, 272] on label "B" at bounding box center [328, 270] width 88 height 18
click at [334, 272] on input "B" at bounding box center [331, 273] width 6 height 6
radio input "true"
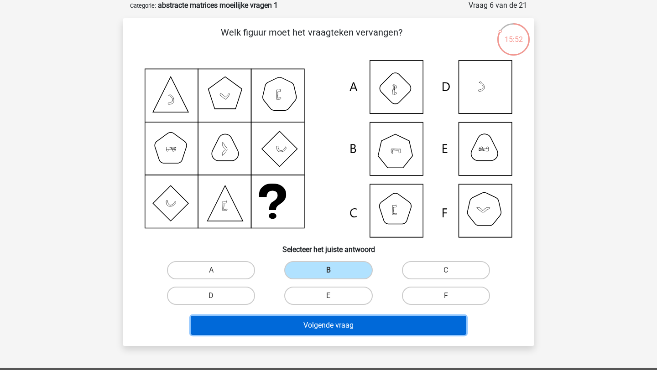
click at [370, 328] on button "Volgende vraag" at bounding box center [329, 325] width 276 height 19
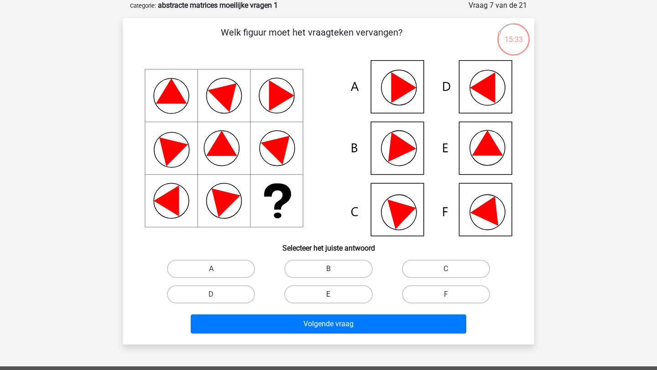
click at [355, 295] on label "E" at bounding box center [328, 294] width 88 height 18
click at [334, 295] on input "E" at bounding box center [331, 298] width 6 height 6
radio input "true"
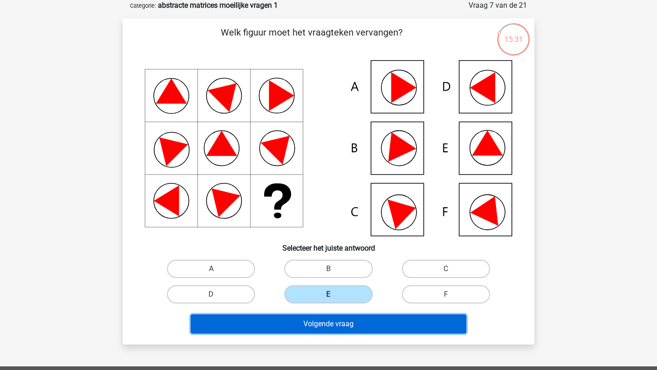
click at [383, 320] on button "Volgende vraag" at bounding box center [329, 324] width 276 height 19
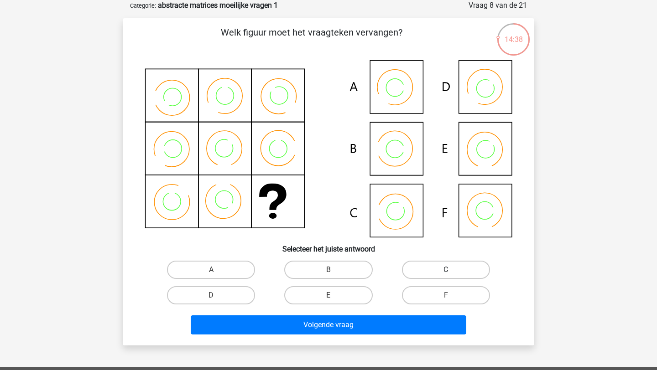
click at [431, 267] on label "C" at bounding box center [446, 270] width 88 height 18
click at [446, 270] on input "C" at bounding box center [449, 273] width 6 height 6
radio input "true"
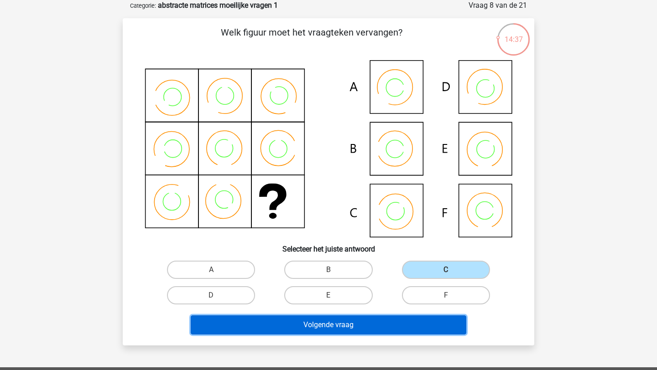
click at [420, 320] on button "Volgende vraag" at bounding box center [329, 325] width 276 height 19
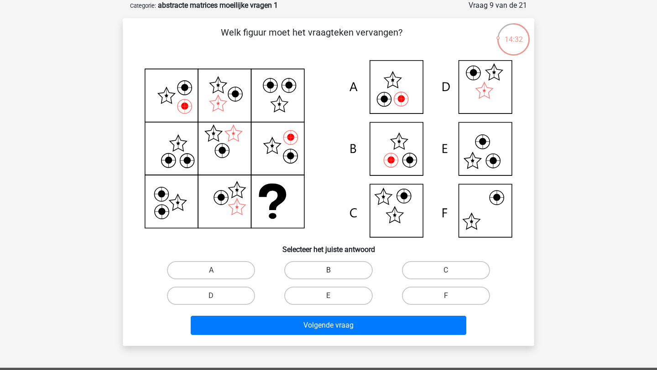
click at [343, 274] on label "B" at bounding box center [328, 270] width 88 height 18
click at [334, 274] on input "B" at bounding box center [331, 273] width 6 height 6
radio input "true"
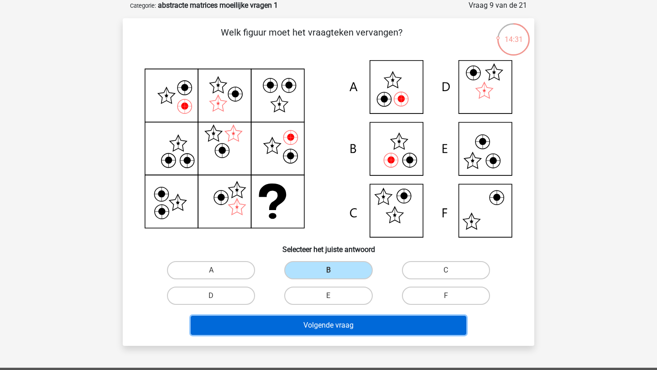
click at [343, 327] on button "Volgende vraag" at bounding box center [329, 325] width 276 height 19
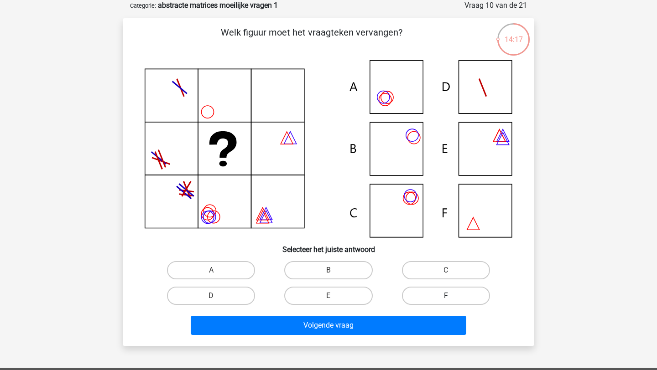
click at [411, 294] on label "F" at bounding box center [446, 296] width 88 height 18
click at [446, 296] on input "F" at bounding box center [449, 299] width 6 height 6
radio input "true"
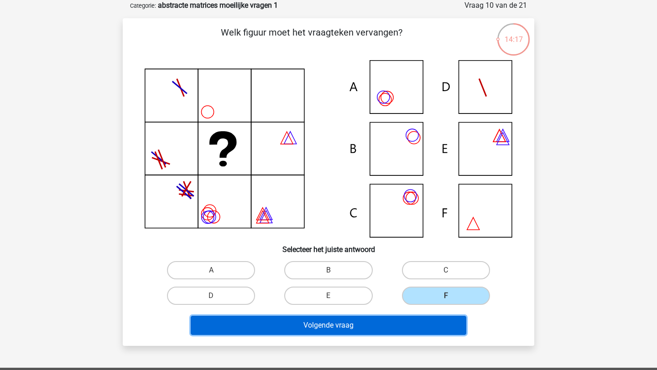
click at [399, 320] on button "Volgende vraag" at bounding box center [329, 325] width 276 height 19
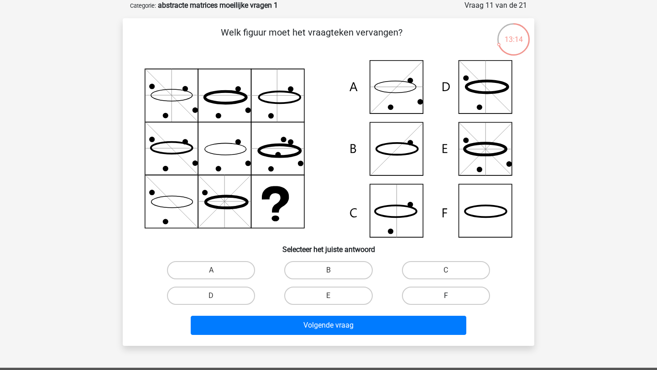
click at [451, 292] on label "F" at bounding box center [446, 296] width 88 height 18
click at [451, 296] on input "F" at bounding box center [449, 299] width 6 height 6
radio input "true"
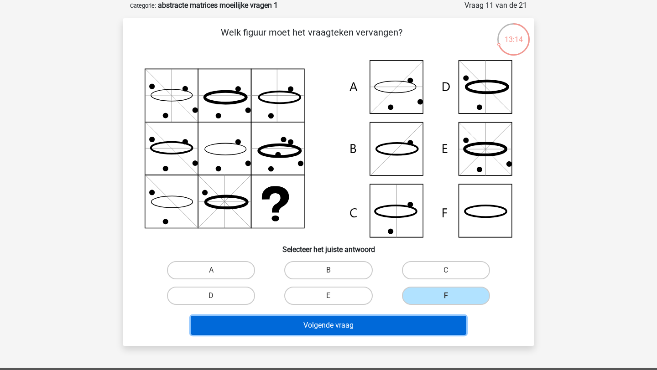
click at [447, 324] on button "Volgende vraag" at bounding box center [329, 325] width 276 height 19
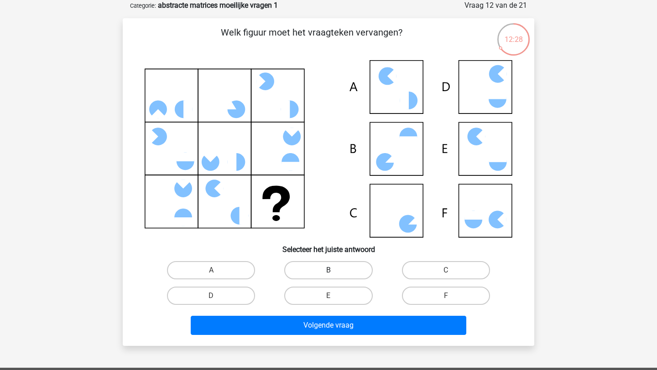
click at [316, 268] on label "B" at bounding box center [328, 270] width 88 height 18
click at [328, 270] on input "B" at bounding box center [331, 273] width 6 height 6
radio input "true"
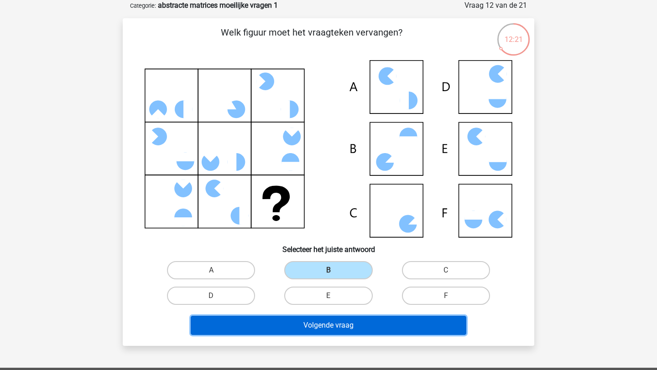
click at [328, 332] on button "Volgende vraag" at bounding box center [329, 325] width 276 height 19
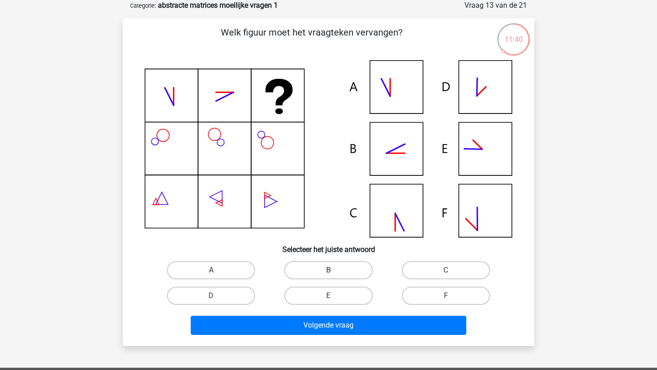
click at [330, 269] on label "B" at bounding box center [328, 270] width 88 height 18
click at [330, 270] on input "B" at bounding box center [331, 273] width 6 height 6
radio input "true"
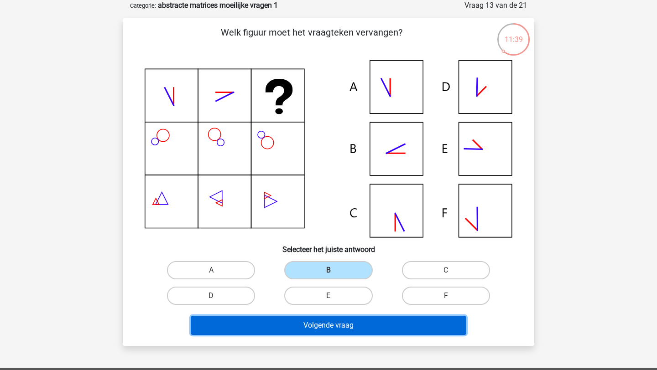
click at [345, 321] on button "Volgende vraag" at bounding box center [329, 325] width 276 height 19
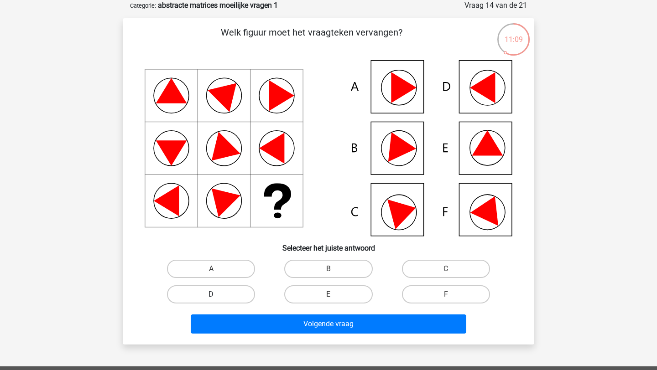
click at [242, 292] on label "D" at bounding box center [211, 294] width 88 height 18
click at [217, 295] on input "D" at bounding box center [214, 298] width 6 height 6
radio input "true"
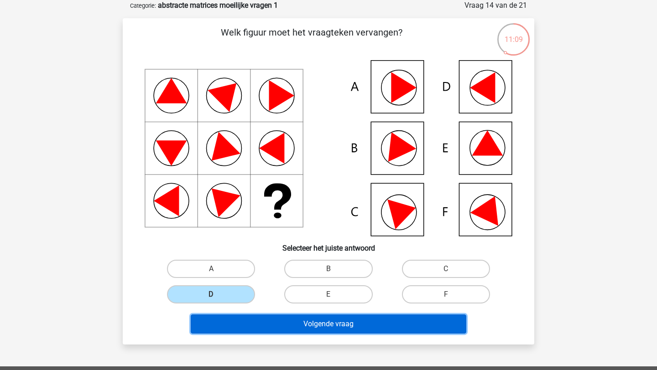
click at [271, 322] on button "Volgende vraag" at bounding box center [329, 324] width 276 height 19
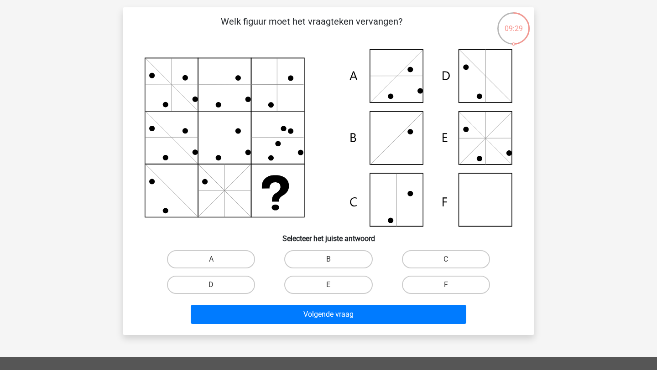
scroll to position [57, 0]
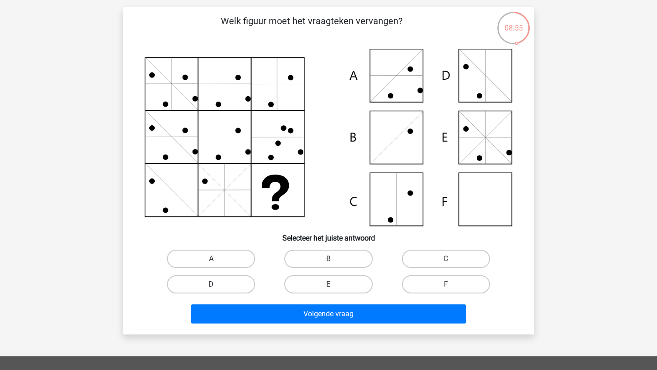
click at [241, 283] on label "D" at bounding box center [211, 284] width 88 height 18
click at [217, 285] on input "D" at bounding box center [214, 288] width 6 height 6
radio input "true"
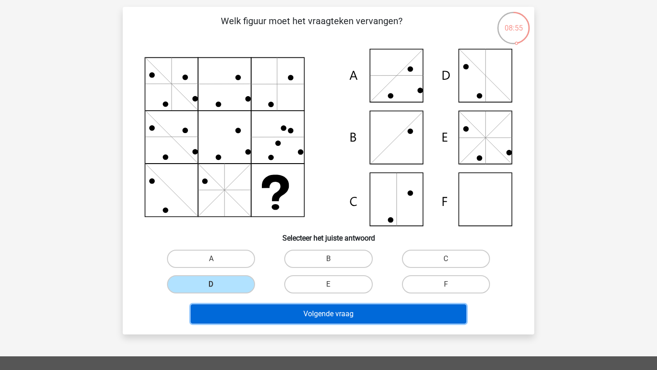
click at [282, 312] on button "Volgende vraag" at bounding box center [329, 314] width 276 height 19
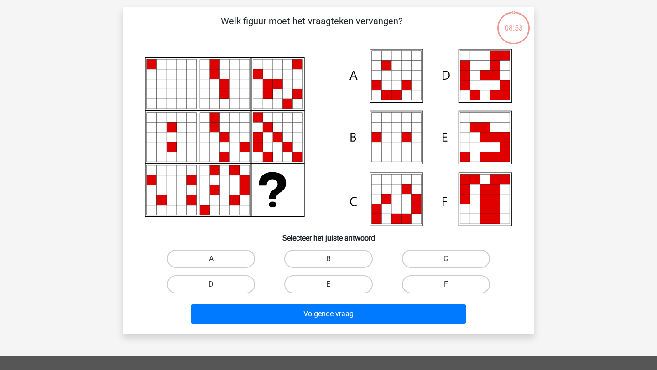
scroll to position [46, 0]
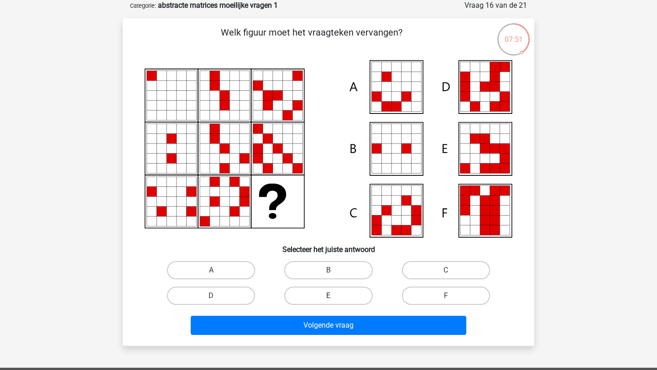
click at [337, 296] on label "E" at bounding box center [328, 296] width 88 height 18
click at [334, 296] on input "E" at bounding box center [331, 299] width 6 height 6
radio input "true"
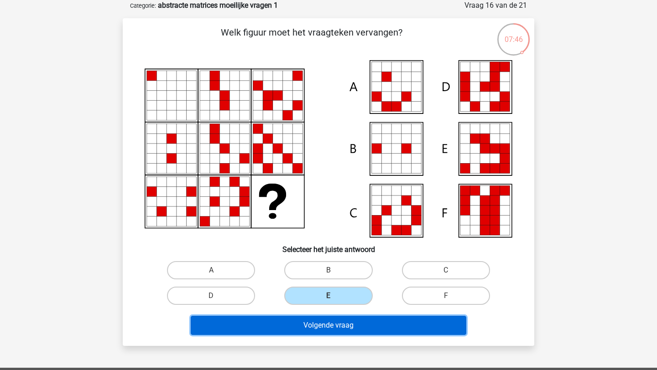
click at [359, 329] on button "Volgende vraag" at bounding box center [329, 325] width 276 height 19
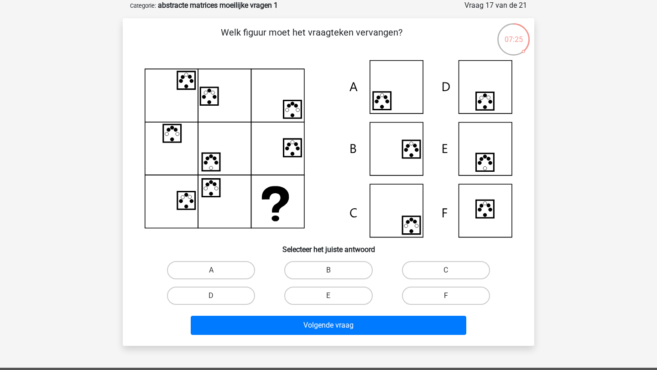
click at [432, 297] on label "F" at bounding box center [446, 296] width 88 height 18
click at [446, 297] on input "F" at bounding box center [449, 299] width 6 height 6
radio input "true"
click at [332, 290] on label "E" at bounding box center [328, 296] width 88 height 18
click at [332, 296] on input "E" at bounding box center [331, 299] width 6 height 6
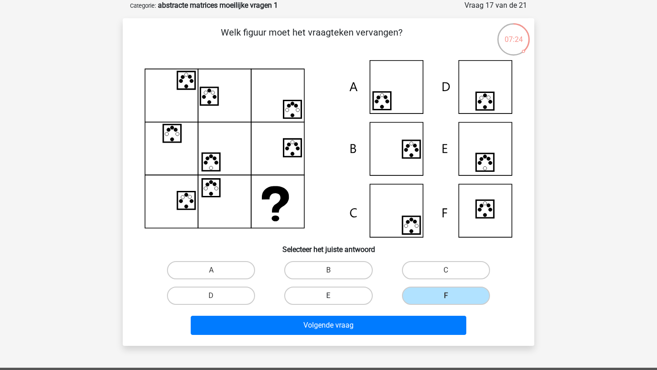
radio input "true"
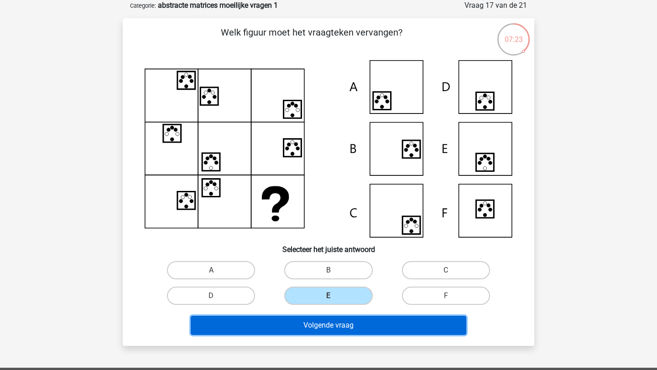
click at [344, 327] on button "Volgende vraag" at bounding box center [329, 325] width 276 height 19
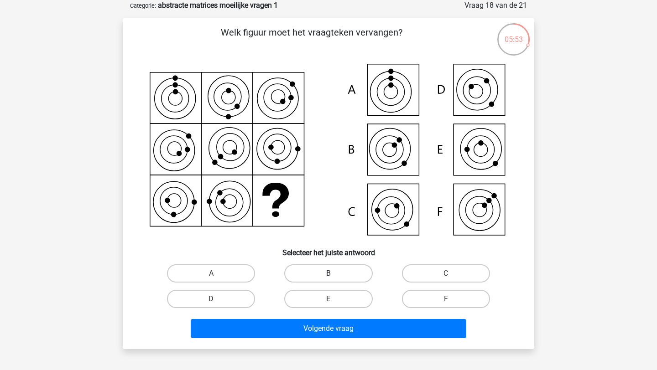
click at [349, 271] on label "B" at bounding box center [328, 274] width 88 height 18
click at [334, 274] on input "B" at bounding box center [331, 277] width 6 height 6
radio input "true"
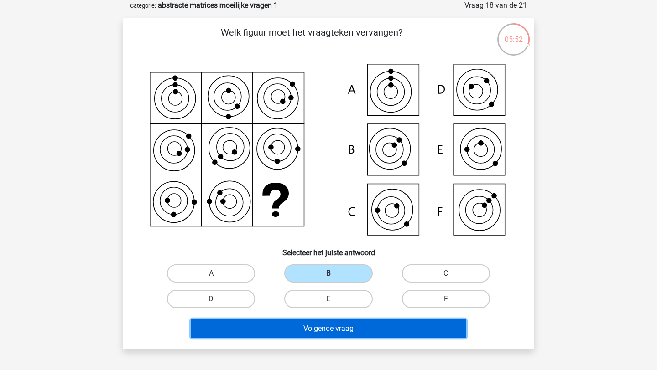
click at [350, 325] on button "Volgende vraag" at bounding box center [329, 328] width 276 height 19
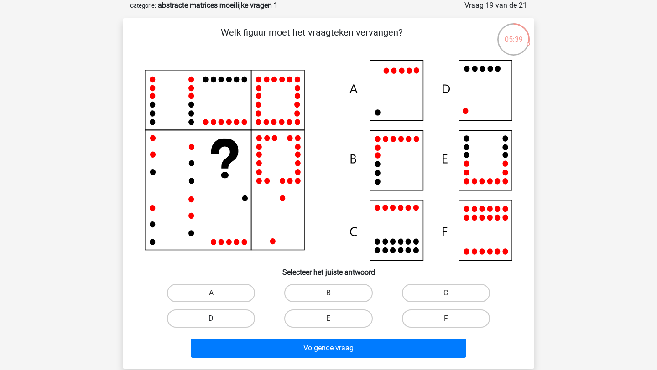
click at [241, 321] on label "D" at bounding box center [211, 319] width 88 height 18
click at [217, 321] on input "D" at bounding box center [214, 322] width 6 height 6
radio input "true"
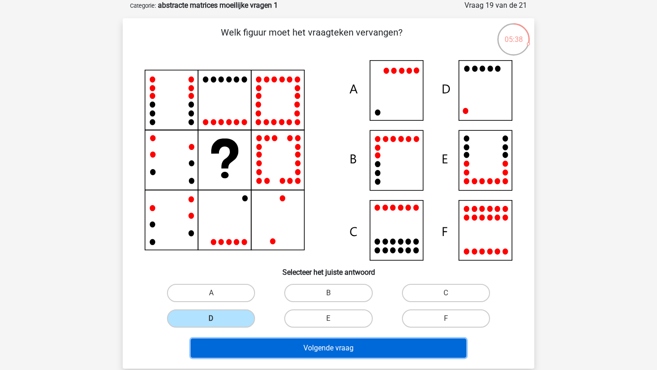
click at [259, 348] on button "Volgende vraag" at bounding box center [329, 348] width 276 height 19
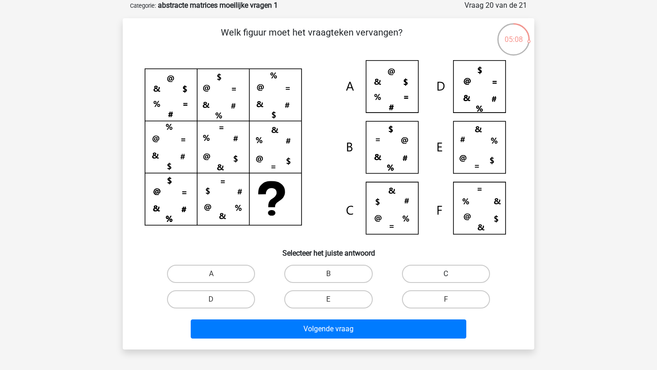
click at [424, 278] on label "C" at bounding box center [446, 274] width 88 height 18
click at [446, 278] on input "C" at bounding box center [449, 277] width 6 height 6
radio input "true"
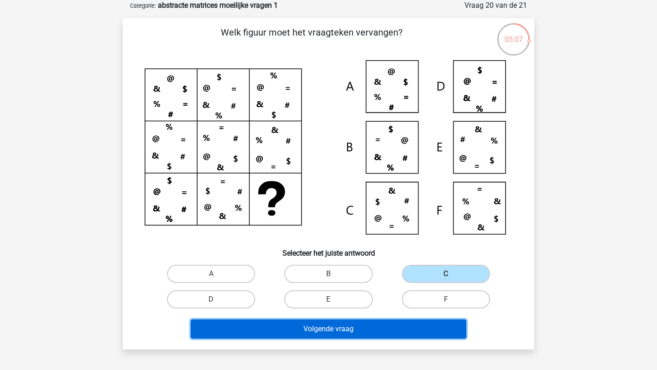
click at [410, 338] on button "Volgende vraag" at bounding box center [329, 329] width 276 height 19
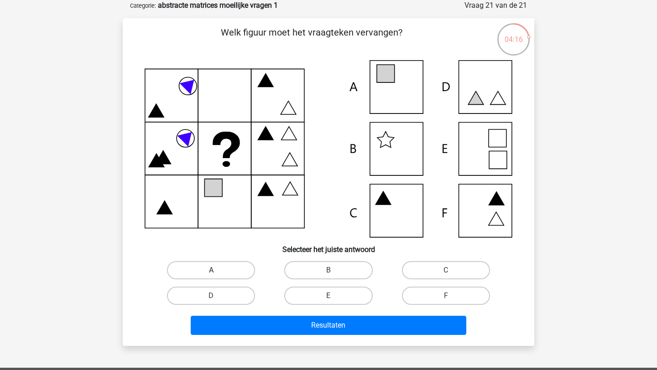
click at [212, 269] on label "A" at bounding box center [211, 270] width 88 height 18
click at [212, 270] on input "A" at bounding box center [214, 273] width 6 height 6
radio input "true"
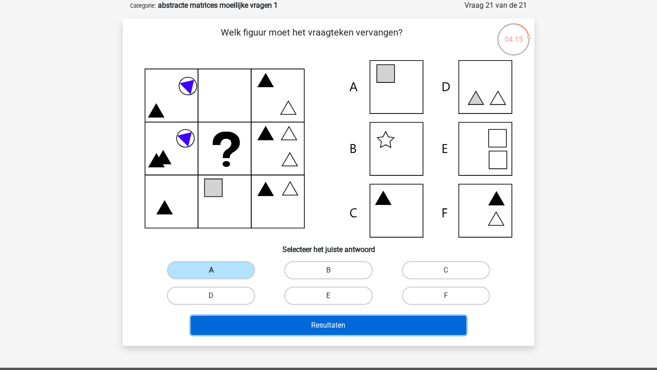
click at [303, 325] on button "Resultaten" at bounding box center [329, 325] width 276 height 19
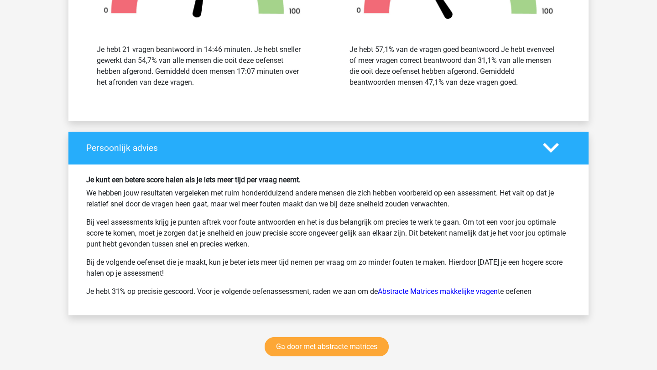
scroll to position [1367, 0]
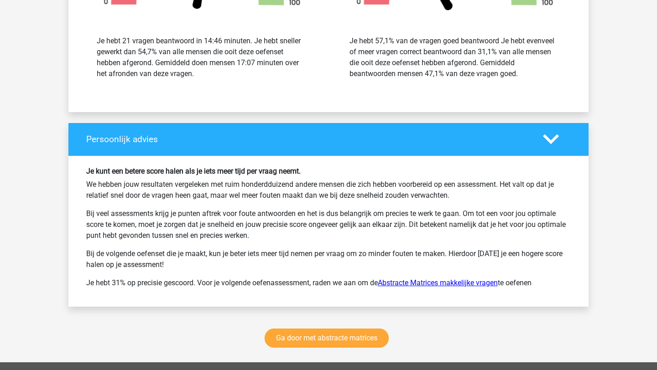
click at [420, 284] on link "Abstracte Matrices makkelijke vragen" at bounding box center [438, 283] width 120 height 9
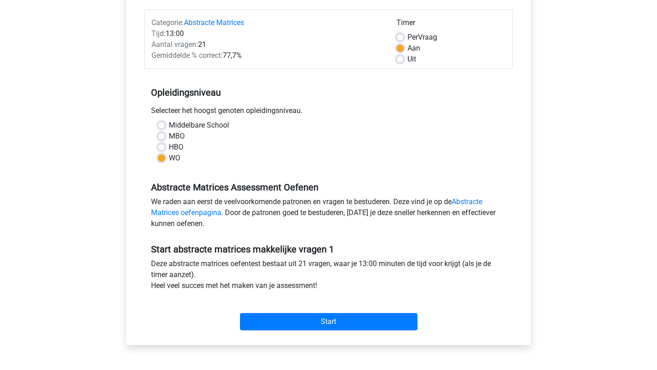
scroll to position [109, 0]
click at [285, 257] on div "Start abstracte matrices makkelijke vragen 1 Deze abstracte matrices oefentest …" at bounding box center [328, 284] width 368 height 101
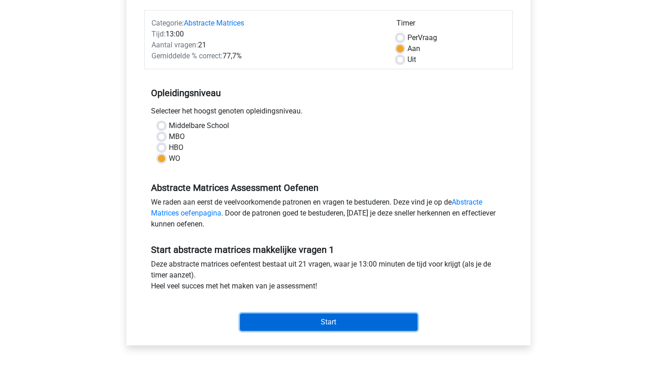
click at [328, 327] on input "Start" at bounding box center [328, 322] width 177 height 17
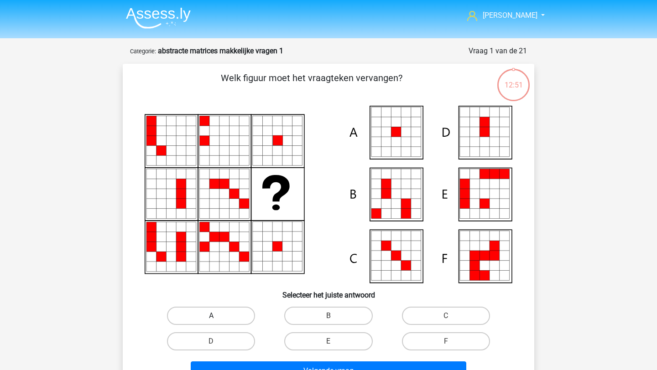
click at [212, 314] on label "A" at bounding box center [211, 316] width 88 height 18
click at [212, 316] on input "A" at bounding box center [214, 319] width 6 height 6
radio input "true"
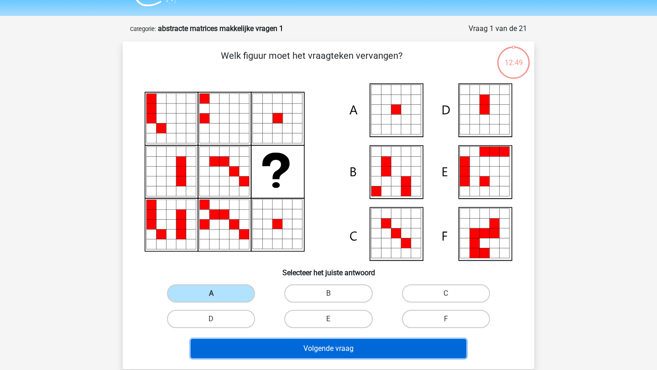
click at [228, 344] on button "Volgende vraag" at bounding box center [329, 348] width 276 height 19
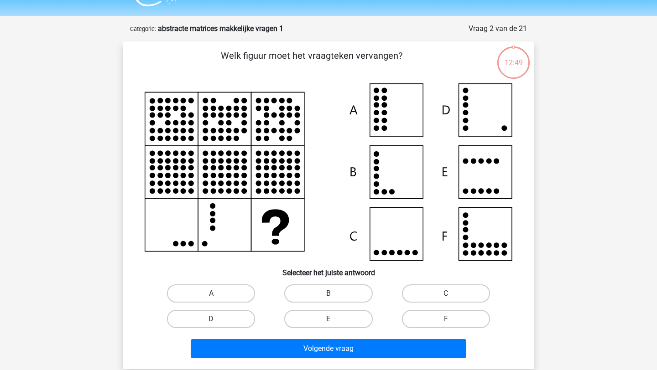
scroll to position [46, 0]
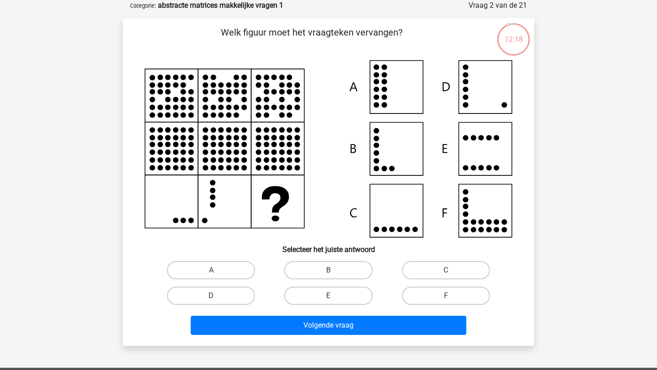
click at [237, 289] on label "D" at bounding box center [211, 296] width 88 height 18
click at [217, 296] on input "D" at bounding box center [214, 299] width 6 height 6
radio input "true"
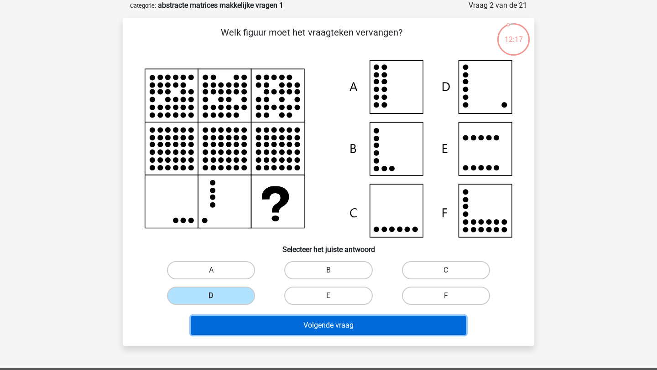
click at [267, 328] on button "Volgende vraag" at bounding box center [329, 325] width 276 height 19
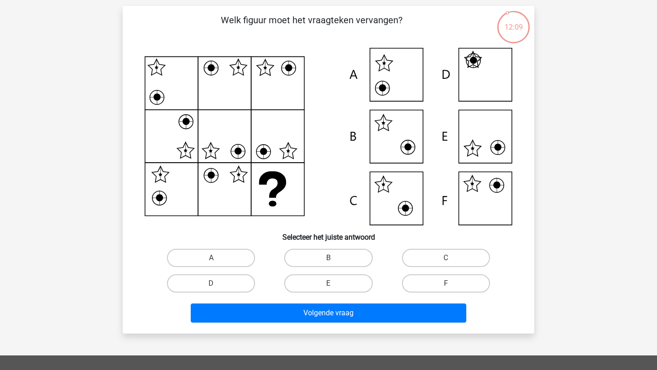
scroll to position [62, 0]
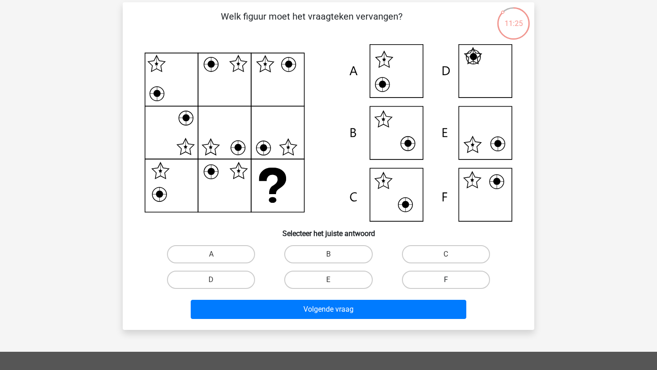
click at [462, 280] on label "F" at bounding box center [446, 280] width 88 height 18
click at [452, 280] on input "F" at bounding box center [449, 283] width 6 height 6
radio input "true"
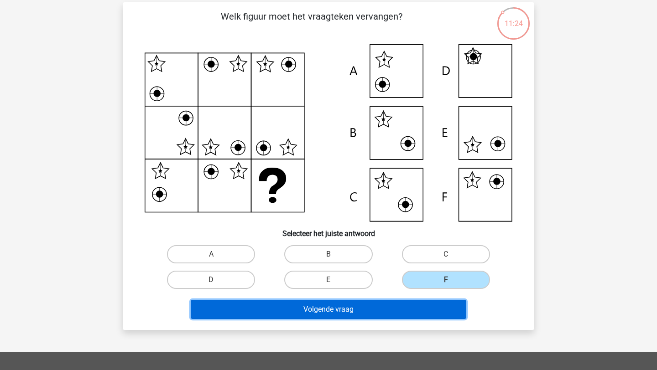
click at [420, 302] on button "Volgende vraag" at bounding box center [329, 309] width 276 height 19
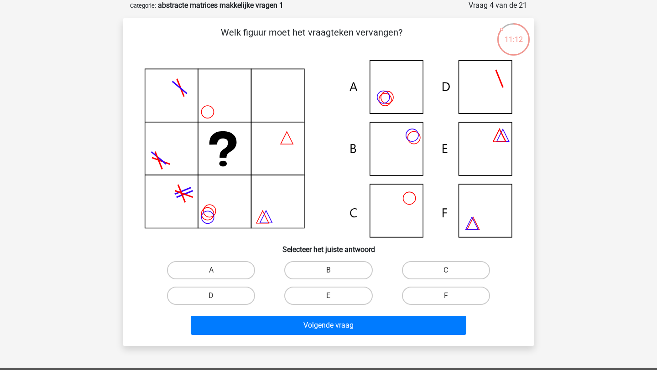
scroll to position [39, 0]
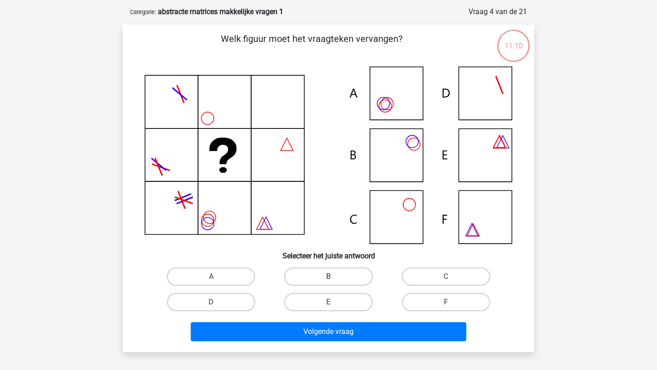
click at [338, 275] on label "B" at bounding box center [328, 277] width 88 height 18
click at [334, 277] on input "B" at bounding box center [331, 280] width 6 height 6
radio input "true"
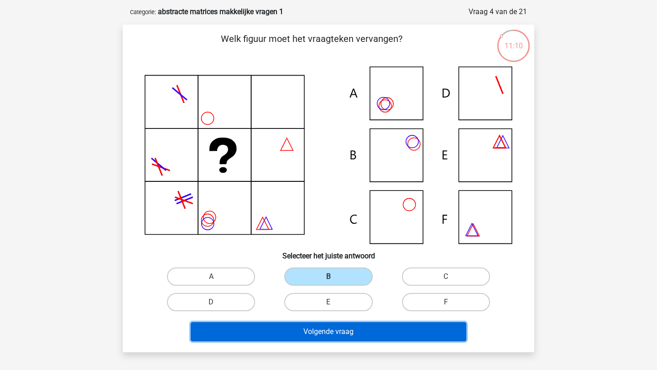
click at [353, 327] on button "Volgende vraag" at bounding box center [329, 331] width 276 height 19
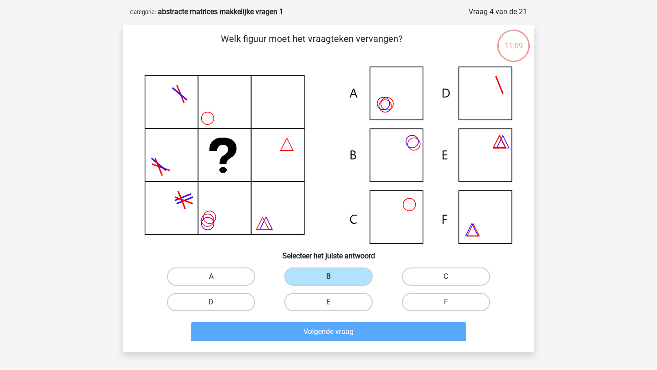
scroll to position [46, 0]
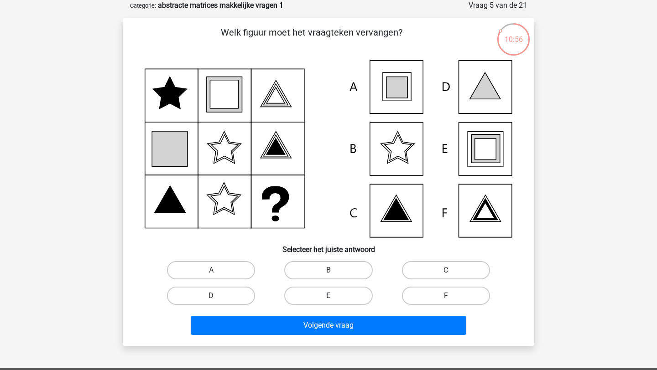
click at [339, 301] on label "E" at bounding box center [328, 296] width 88 height 18
click at [334, 301] on input "E" at bounding box center [331, 299] width 6 height 6
radio input "true"
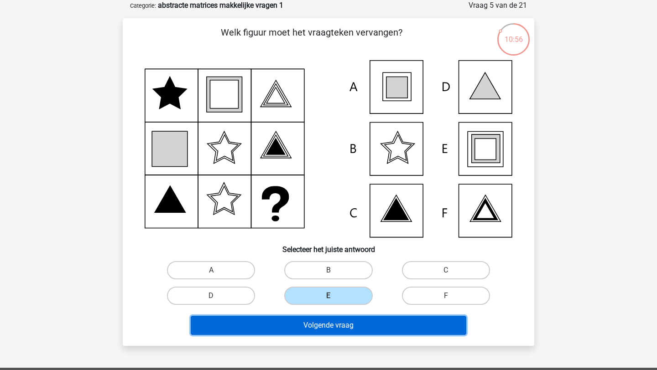
click at [349, 327] on button "Volgende vraag" at bounding box center [329, 325] width 276 height 19
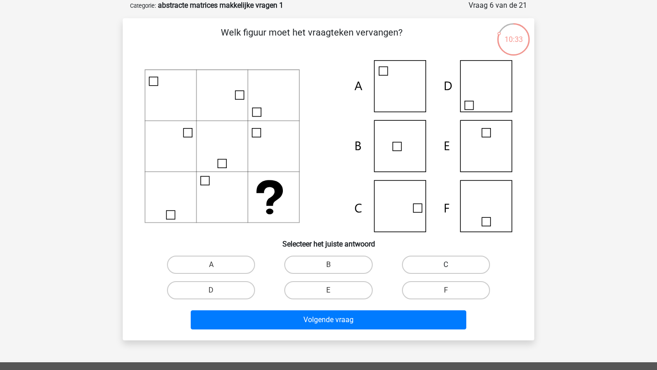
click at [442, 263] on label "C" at bounding box center [446, 265] width 88 height 18
click at [446, 265] on input "C" at bounding box center [449, 268] width 6 height 6
radio input "true"
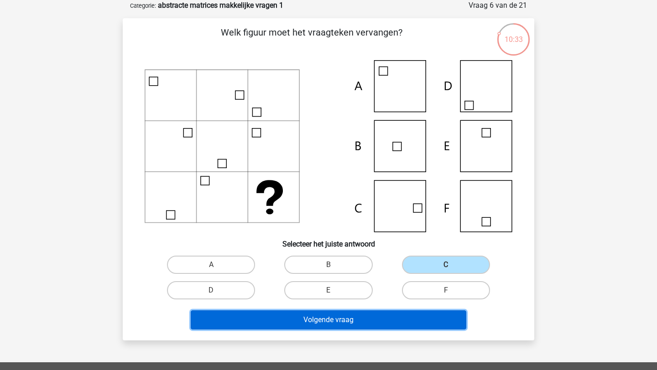
click at [426, 321] on button "Volgende vraag" at bounding box center [329, 320] width 276 height 19
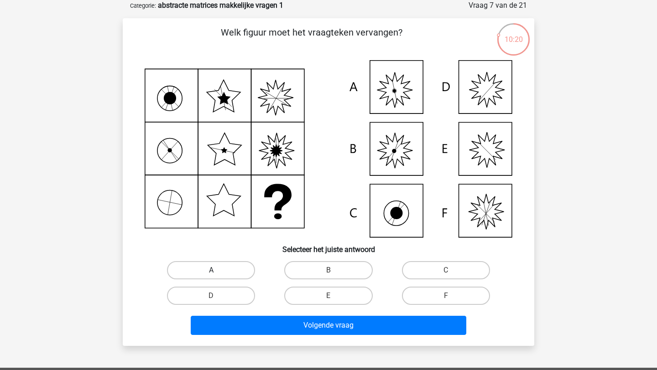
click at [237, 268] on label "A" at bounding box center [211, 270] width 88 height 18
click at [217, 270] on input "A" at bounding box center [214, 273] width 6 height 6
radio input "true"
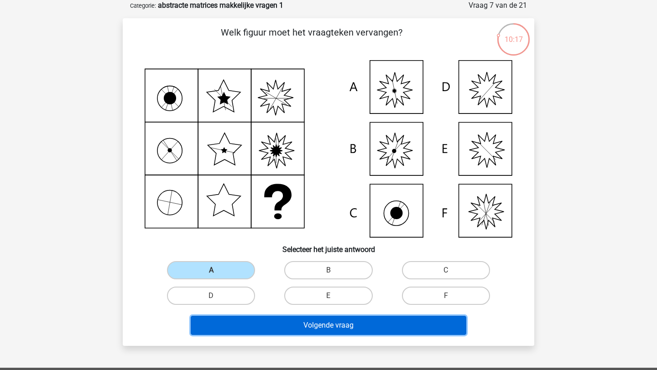
click at [323, 327] on button "Volgende vraag" at bounding box center [329, 325] width 276 height 19
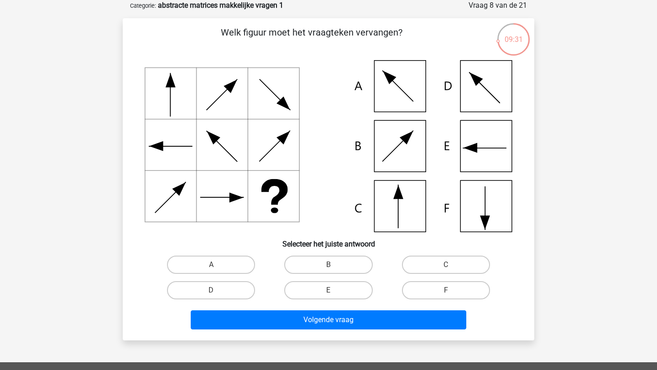
scroll to position [50, 0]
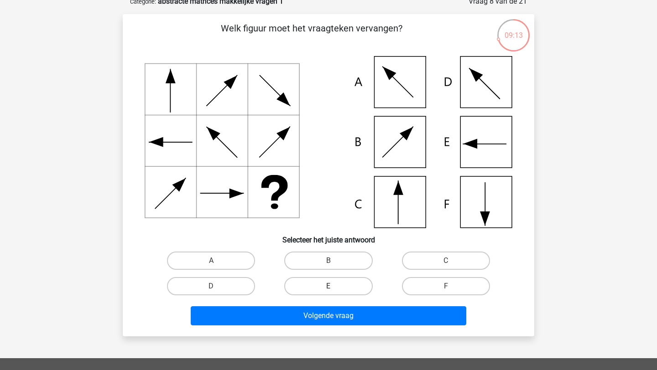
click at [360, 289] on label "E" at bounding box center [328, 286] width 88 height 18
click at [334, 289] on input "E" at bounding box center [331, 289] width 6 height 6
radio input "true"
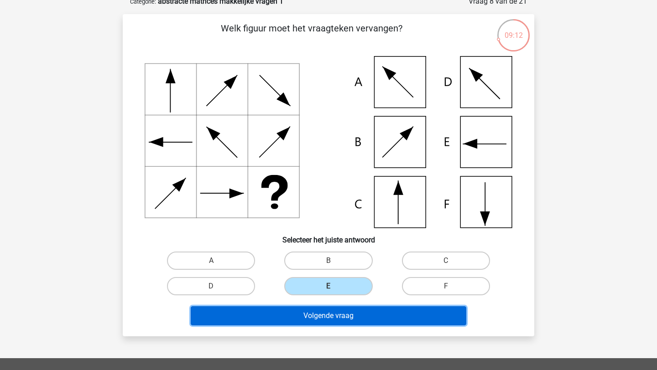
click at [369, 317] on button "Volgende vraag" at bounding box center [329, 315] width 276 height 19
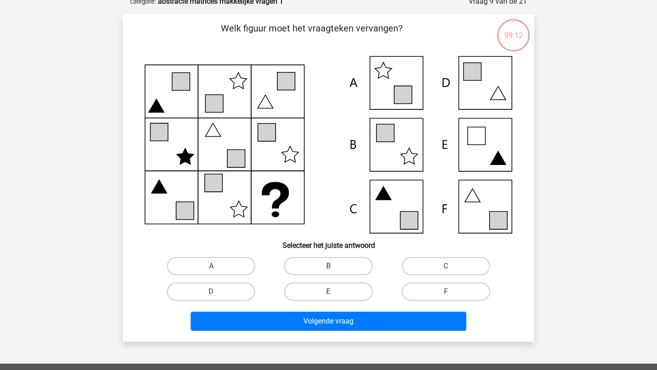
scroll to position [46, 0]
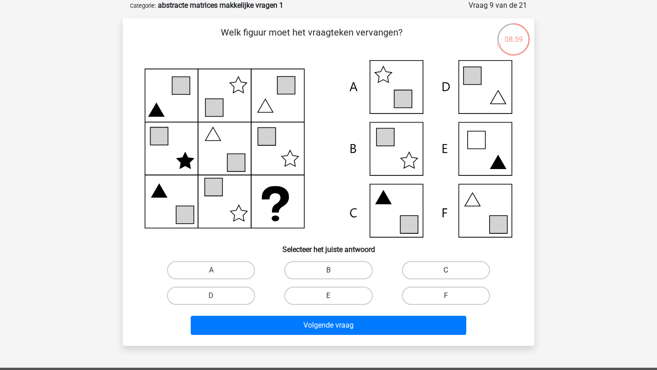
click at [433, 266] on label "C" at bounding box center [446, 270] width 88 height 18
click at [446, 270] on input "C" at bounding box center [449, 273] width 6 height 6
radio input "true"
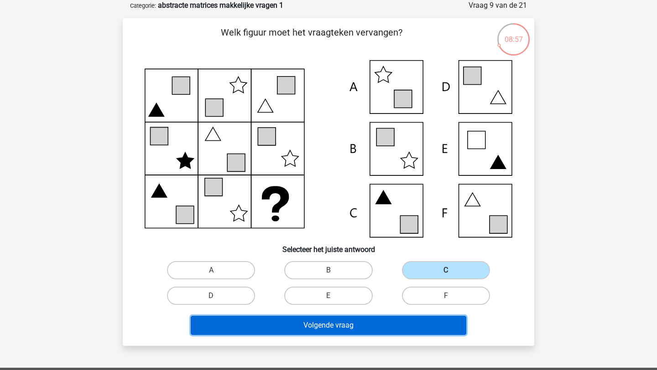
click at [411, 323] on button "Volgende vraag" at bounding box center [329, 325] width 276 height 19
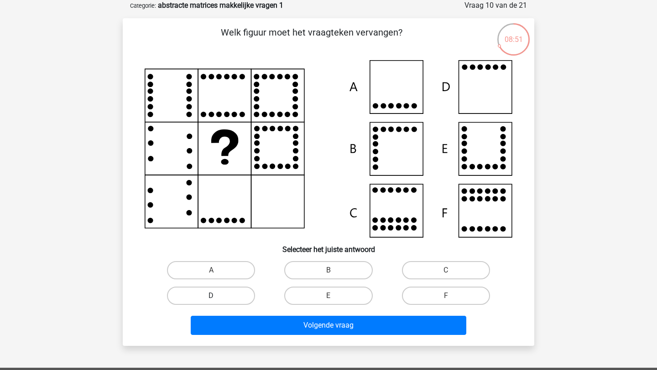
click at [230, 296] on label "D" at bounding box center [211, 296] width 88 height 18
click at [217, 296] on input "D" at bounding box center [214, 299] width 6 height 6
radio input "true"
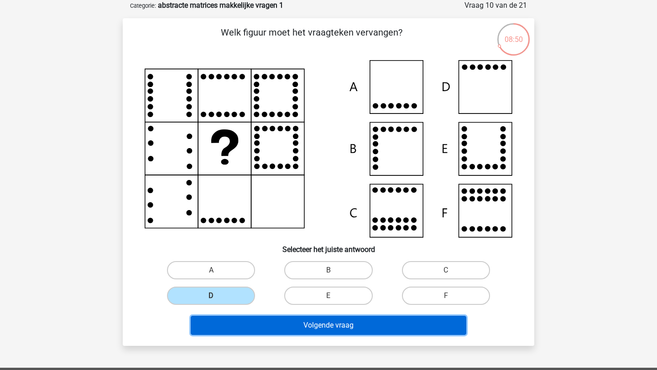
click at [289, 331] on button "Volgende vraag" at bounding box center [329, 325] width 276 height 19
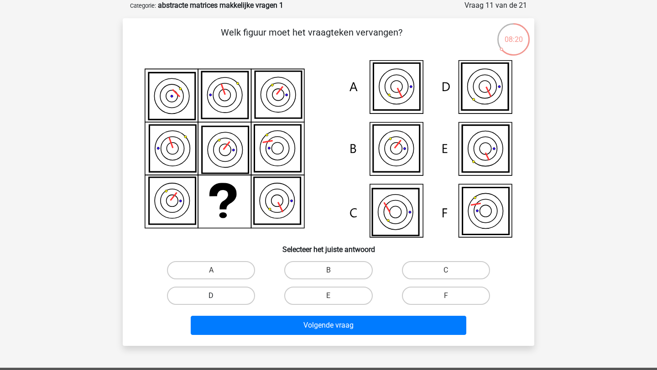
click at [208, 299] on label "D" at bounding box center [211, 296] width 88 height 18
click at [211, 299] on input "D" at bounding box center [214, 299] width 6 height 6
radio input "true"
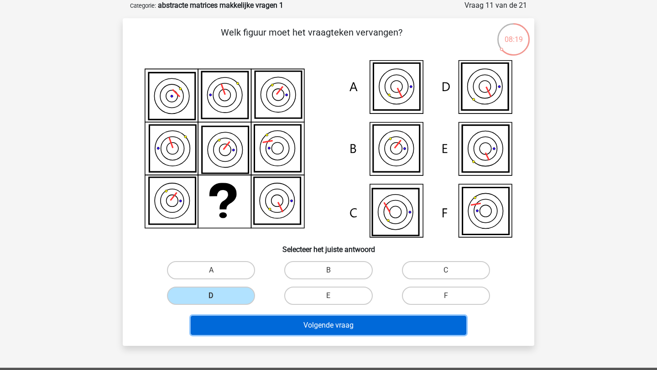
click at [228, 322] on button "Volgende vraag" at bounding box center [329, 325] width 276 height 19
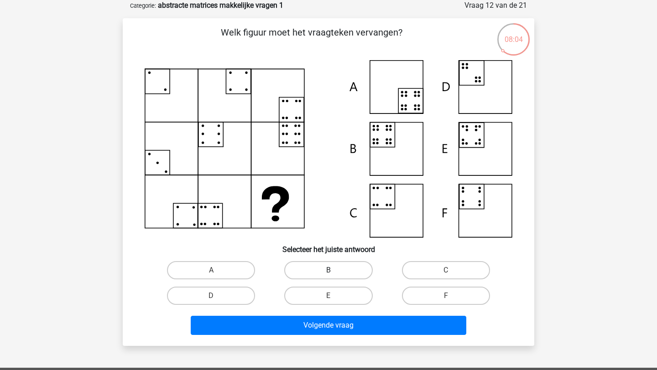
click at [348, 275] on label "B" at bounding box center [328, 270] width 88 height 18
click at [334, 275] on input "B" at bounding box center [331, 273] width 6 height 6
radio input "true"
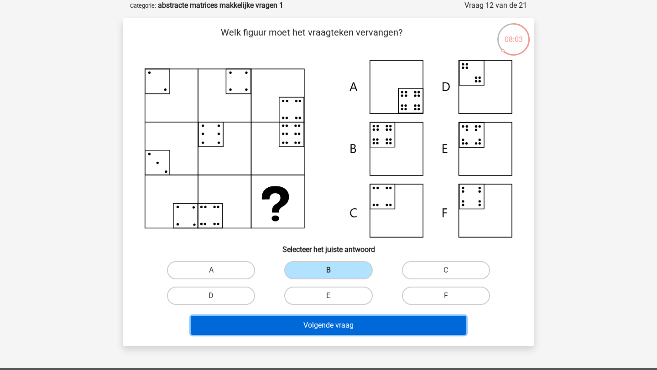
click at [376, 329] on button "Volgende vraag" at bounding box center [329, 325] width 276 height 19
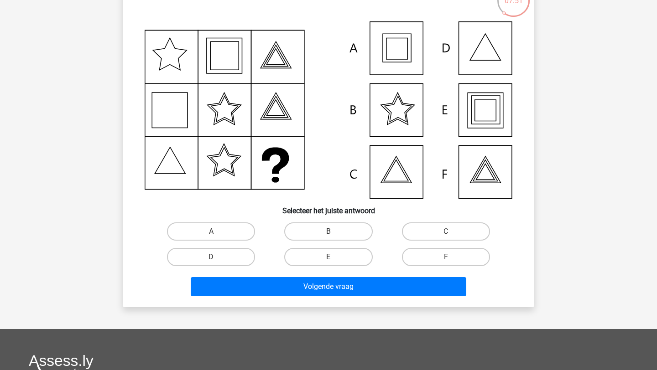
scroll to position [85, 0]
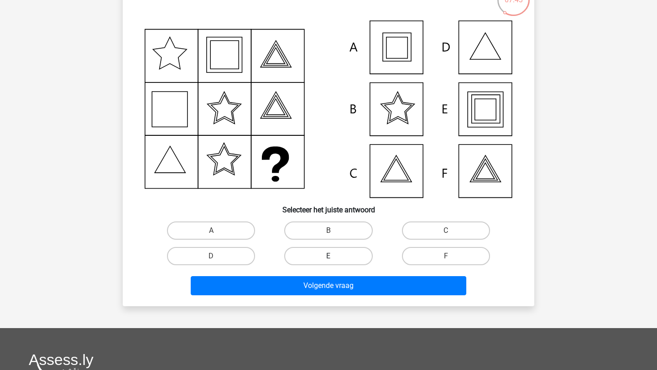
click at [306, 252] on label "E" at bounding box center [328, 256] width 88 height 18
click at [328, 256] on input "E" at bounding box center [331, 259] width 6 height 6
radio input "true"
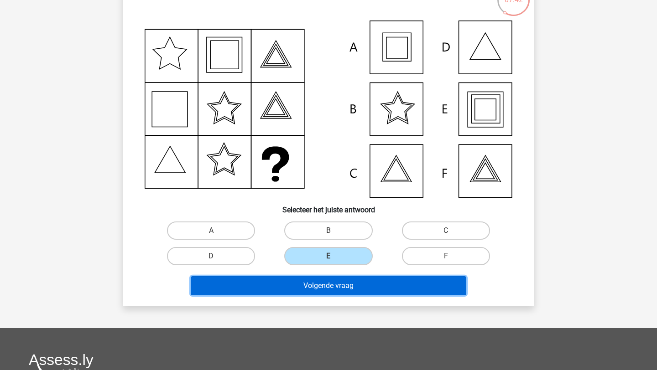
click at [315, 283] on button "Volgende vraag" at bounding box center [329, 285] width 276 height 19
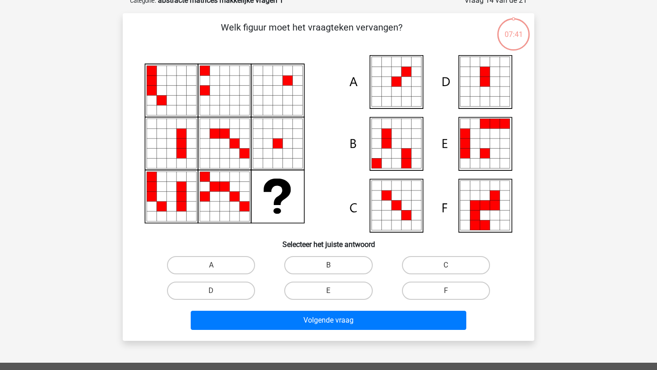
scroll to position [46, 0]
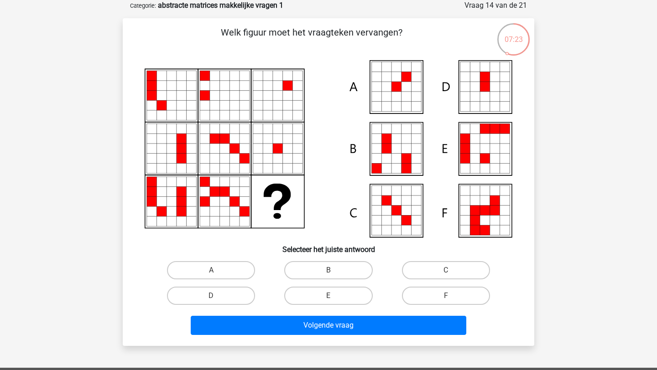
click at [213, 276] on input "A" at bounding box center [214, 273] width 6 height 6
radio input "true"
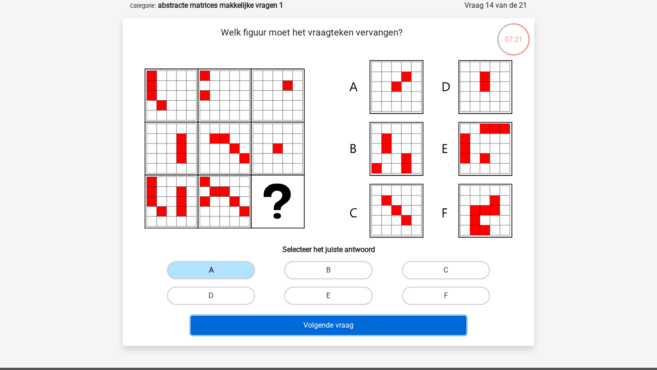
click at [265, 326] on button "Volgende vraag" at bounding box center [329, 325] width 276 height 19
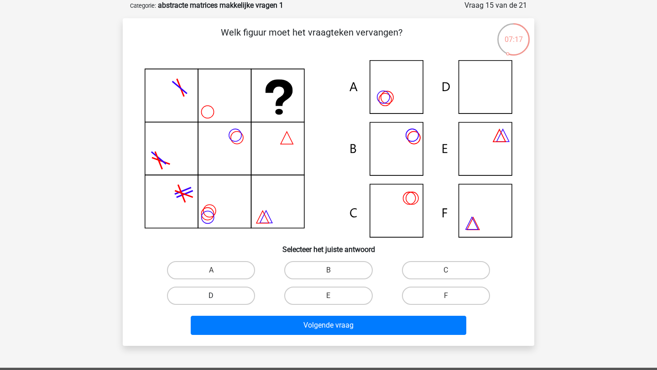
click at [242, 296] on label "D" at bounding box center [211, 296] width 88 height 18
click at [217, 296] on input "D" at bounding box center [214, 299] width 6 height 6
radio input "true"
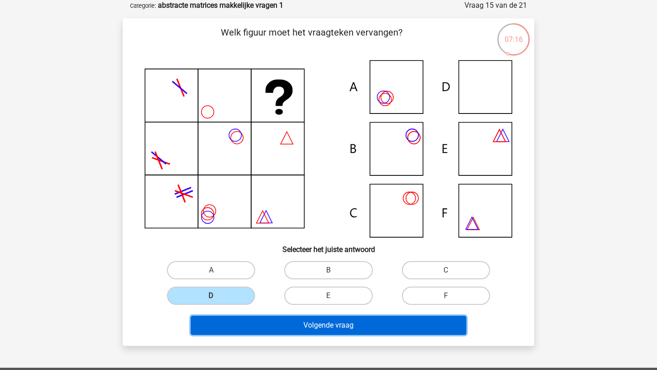
click at [284, 319] on button "Volgende vraag" at bounding box center [329, 325] width 276 height 19
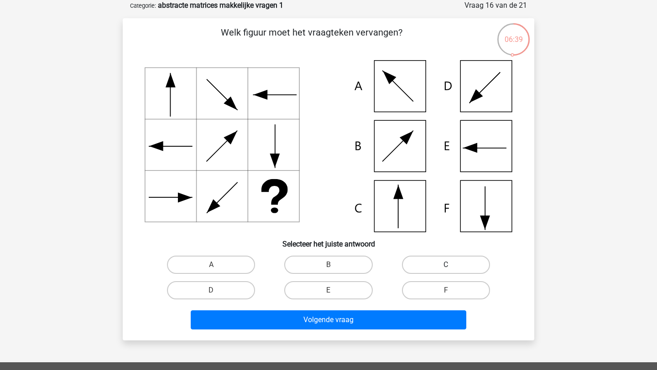
click at [426, 271] on label "C" at bounding box center [446, 265] width 88 height 18
click at [446, 271] on input "C" at bounding box center [449, 268] width 6 height 6
radio input "true"
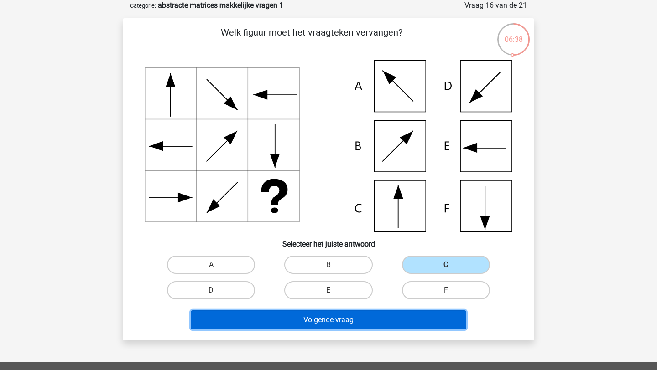
click at [412, 321] on button "Volgende vraag" at bounding box center [329, 320] width 276 height 19
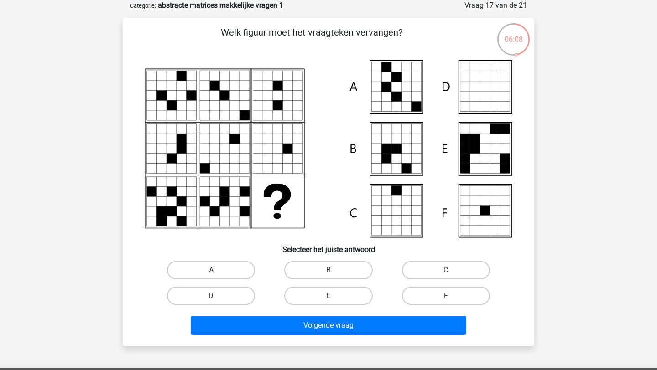
click at [238, 265] on label "A" at bounding box center [211, 270] width 88 height 18
click at [217, 270] on input "A" at bounding box center [214, 273] width 6 height 6
radio input "true"
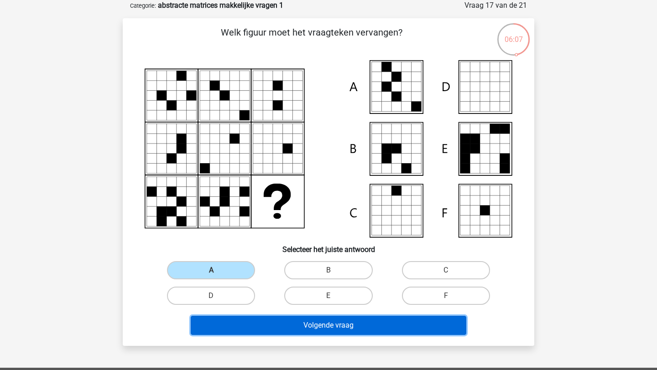
click at [267, 324] on button "Volgende vraag" at bounding box center [329, 325] width 276 height 19
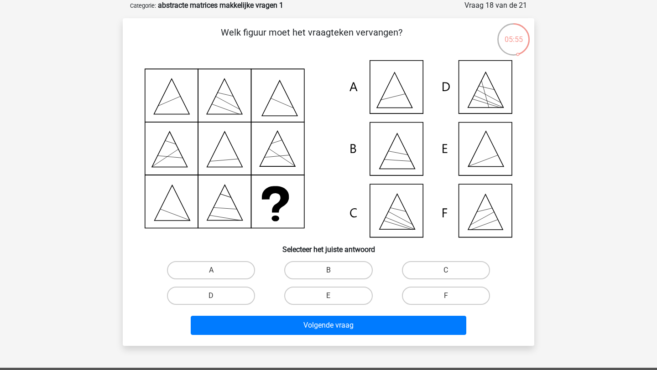
click at [331, 299] on input "E" at bounding box center [331, 299] width 6 height 6
radio input "true"
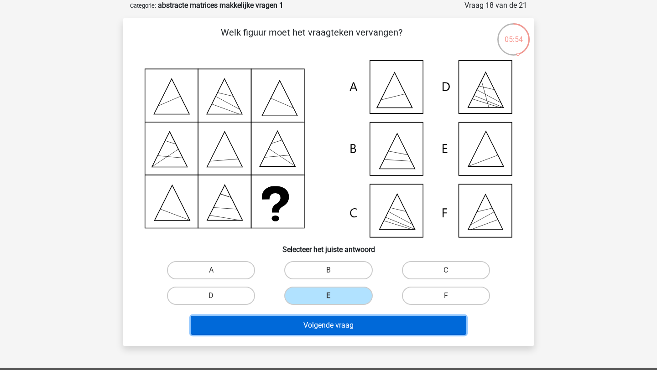
click at [332, 323] on button "Volgende vraag" at bounding box center [329, 325] width 276 height 19
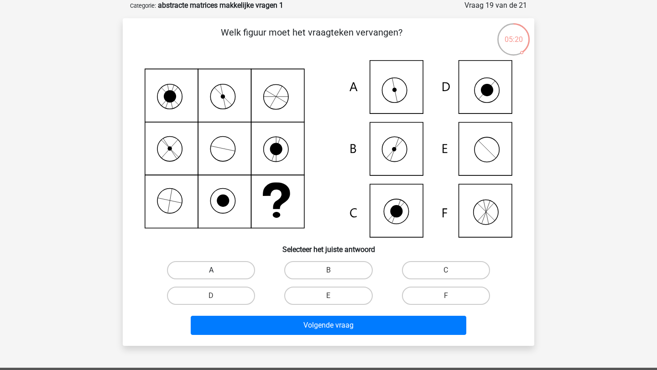
click at [240, 271] on label "A" at bounding box center [211, 270] width 88 height 18
click at [217, 271] on input "A" at bounding box center [214, 273] width 6 height 6
radio input "true"
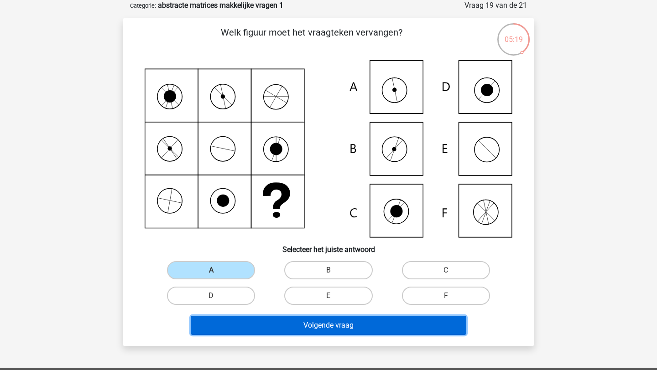
click at [291, 321] on button "Volgende vraag" at bounding box center [329, 325] width 276 height 19
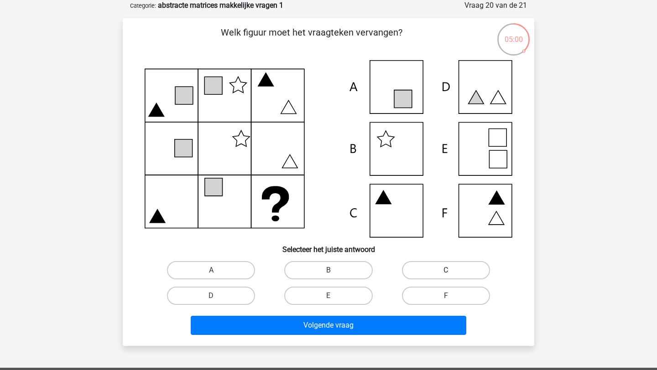
click at [432, 268] on label "C" at bounding box center [446, 270] width 88 height 18
click at [446, 270] on input "C" at bounding box center [449, 273] width 6 height 6
radio input "true"
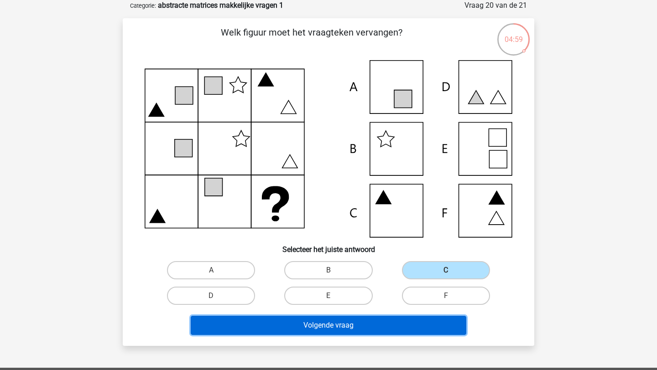
click at [431, 321] on button "Volgende vraag" at bounding box center [329, 325] width 276 height 19
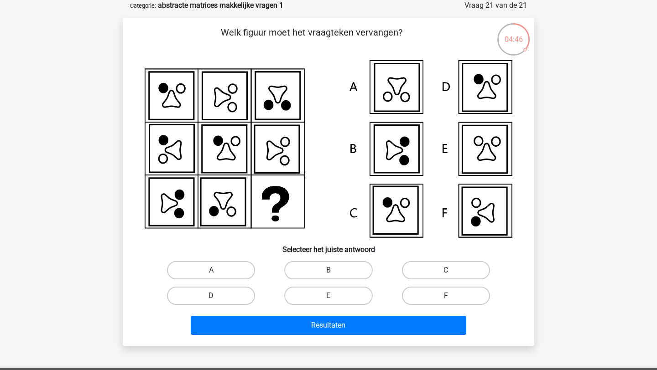
click at [421, 294] on label "F" at bounding box center [446, 296] width 88 height 18
click at [446, 296] on input "F" at bounding box center [449, 299] width 6 height 6
radio input "true"
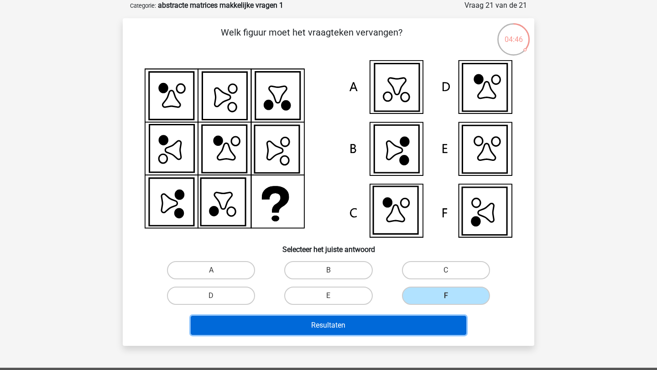
click at [414, 321] on button "Resultaten" at bounding box center [329, 325] width 276 height 19
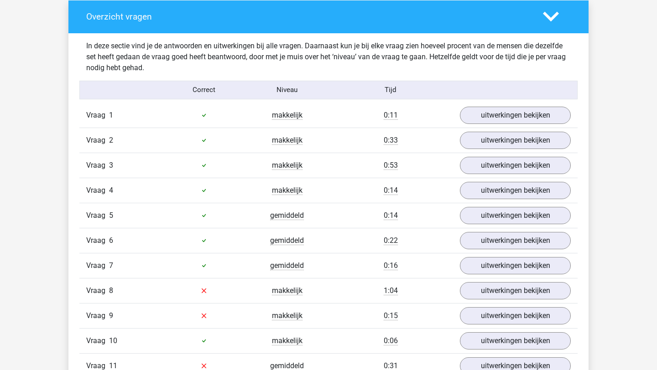
scroll to position [539, 0]
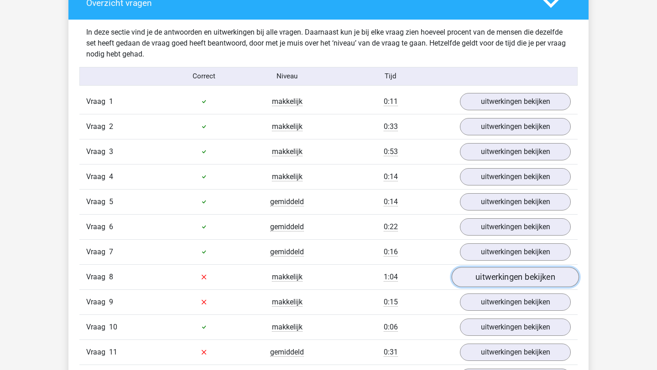
click at [483, 276] on link "uitwerkingen bekijken" at bounding box center [515, 277] width 127 height 20
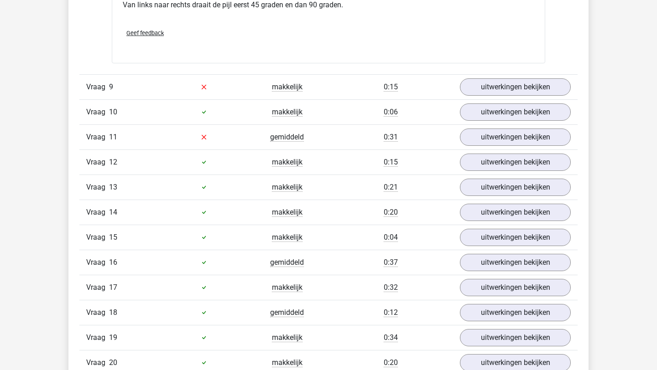
scroll to position [1150, 0]
click at [480, 84] on link "uitwerkingen bekijken" at bounding box center [515, 87] width 127 height 20
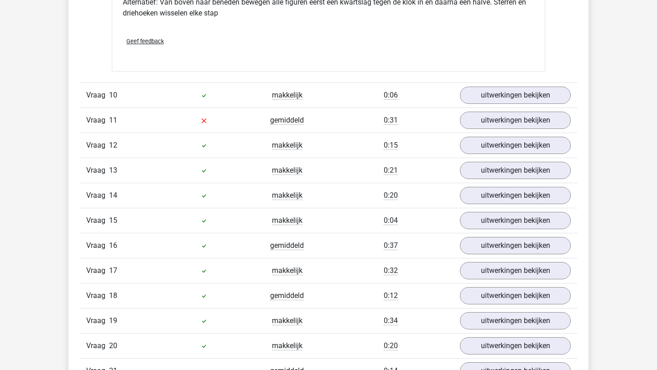
scroll to position [1614, 0]
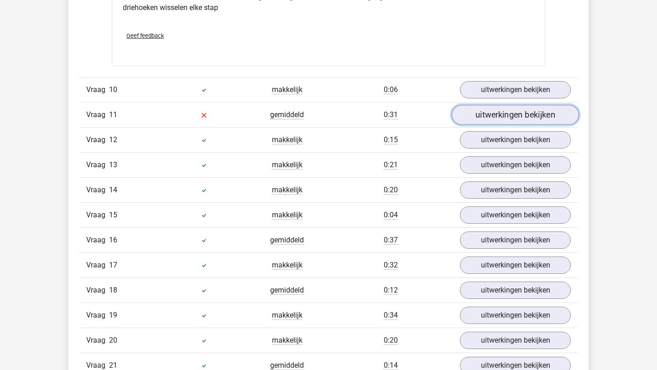
click at [469, 119] on link "uitwerkingen bekijken" at bounding box center [515, 115] width 127 height 20
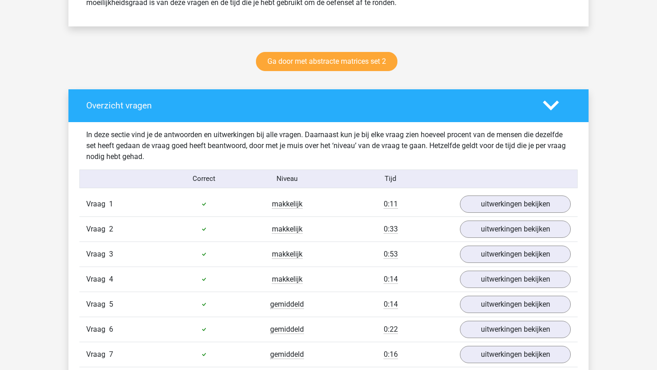
scroll to position [0, 0]
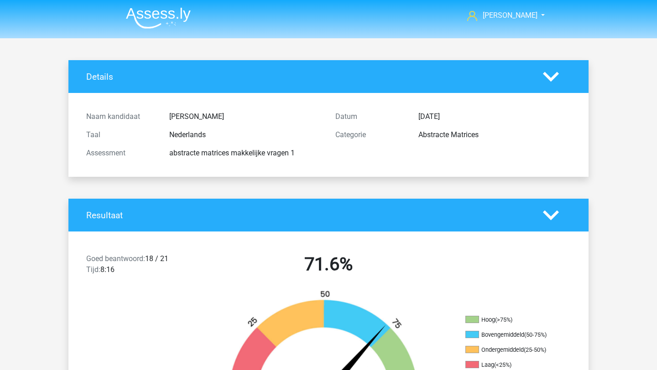
click at [175, 15] on img at bounding box center [158, 17] width 65 height 21
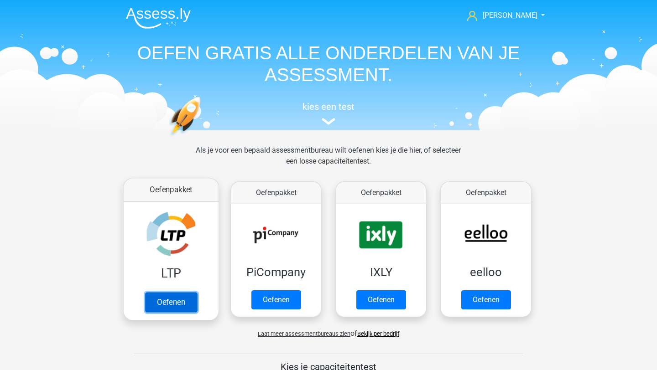
click at [173, 293] on link "Oefenen" at bounding box center [171, 302] width 52 height 20
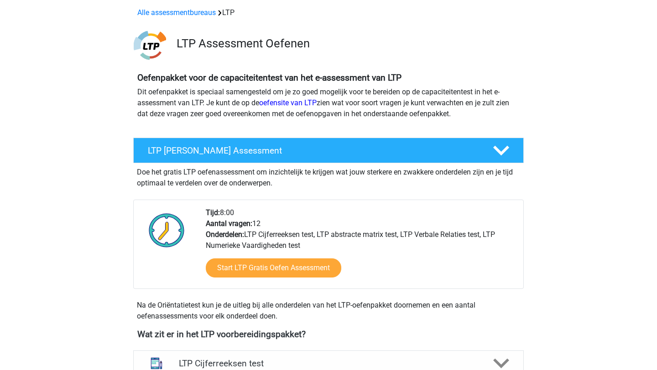
scroll to position [40, 0]
